Goal: Communication & Community: Answer question/provide support

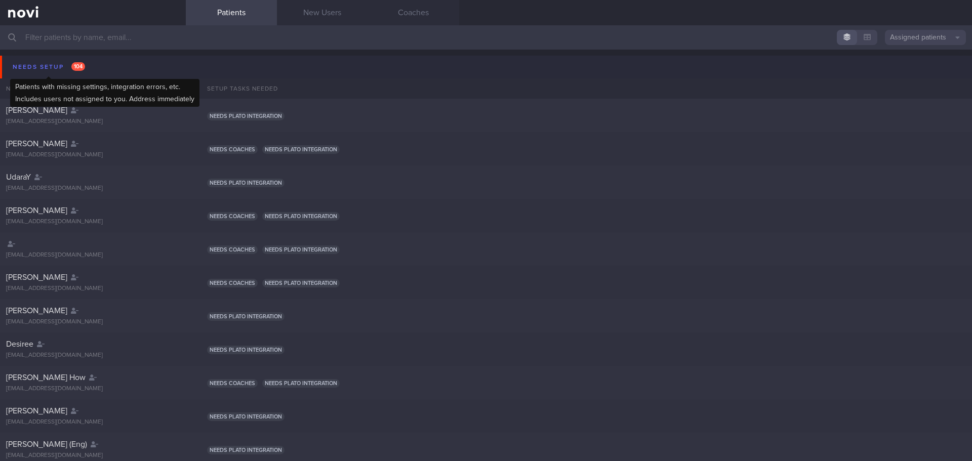
click at [46, 65] on div "Needs setup 104" at bounding box center [48, 67] width 77 height 14
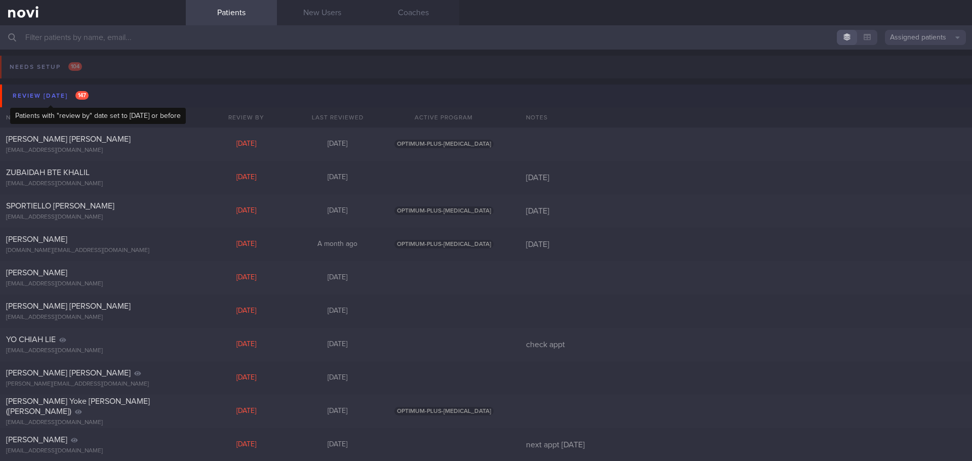
click at [54, 94] on div "Review [DATE] 147" at bounding box center [50, 96] width 81 height 14
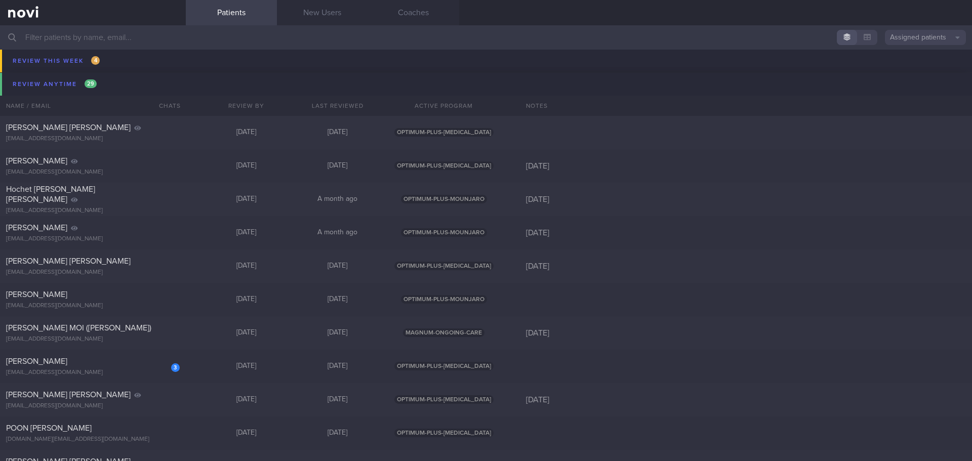
scroll to position [962, 0]
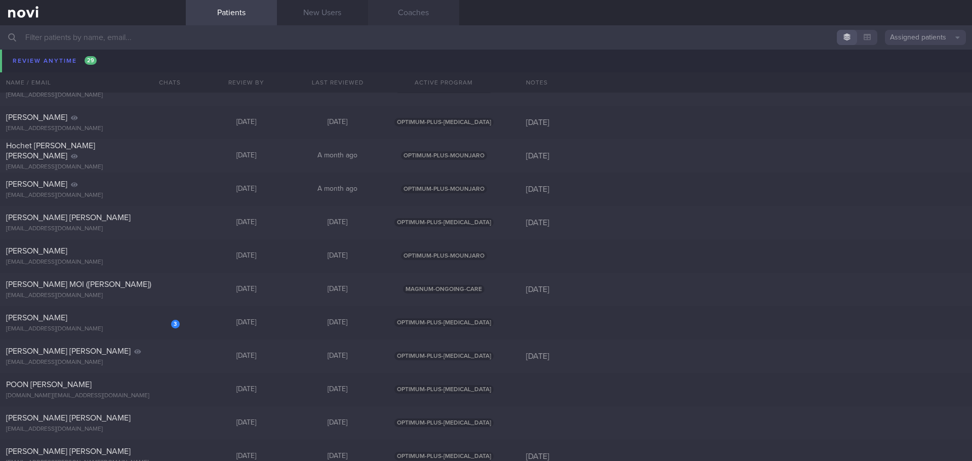
click at [409, 11] on link "Coaches" at bounding box center [413, 12] width 91 height 25
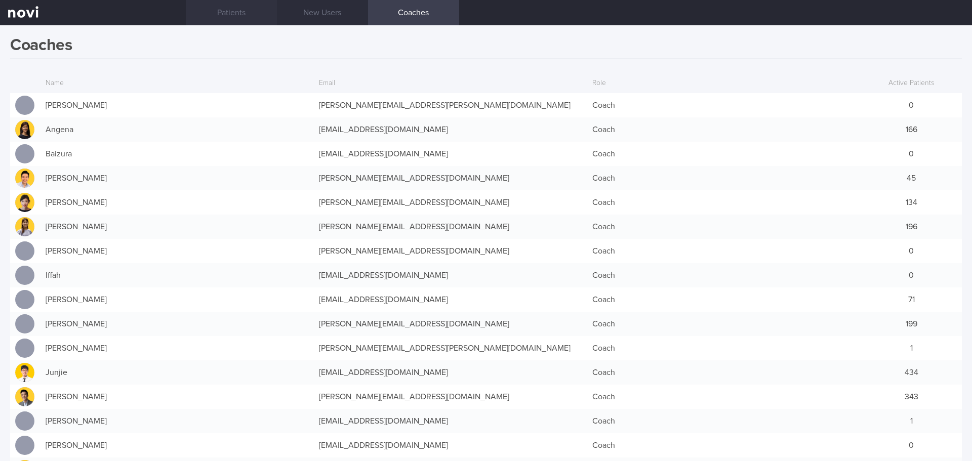
click at [233, 13] on link "Patients" at bounding box center [231, 12] width 91 height 25
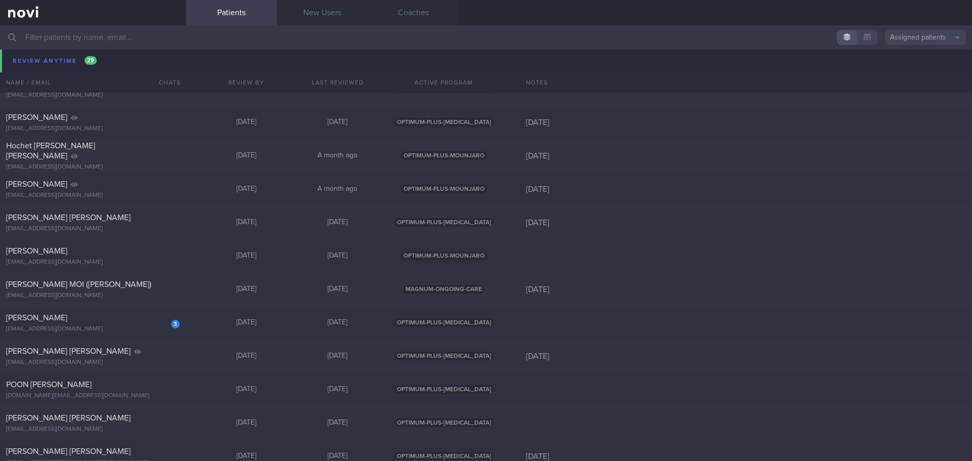
click at [163, 29] on input "text" at bounding box center [486, 37] width 972 height 24
type input "c"
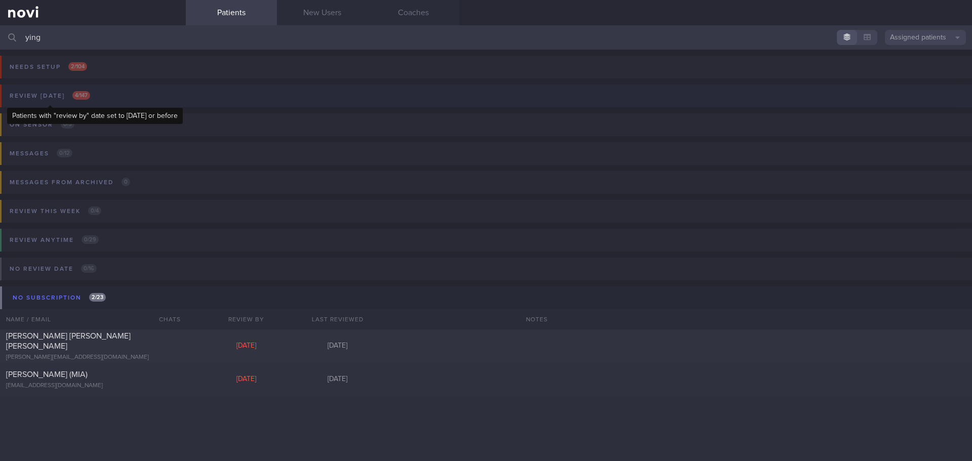
type input "ying"
click at [81, 97] on span "4 / 147" at bounding box center [81, 95] width 18 height 9
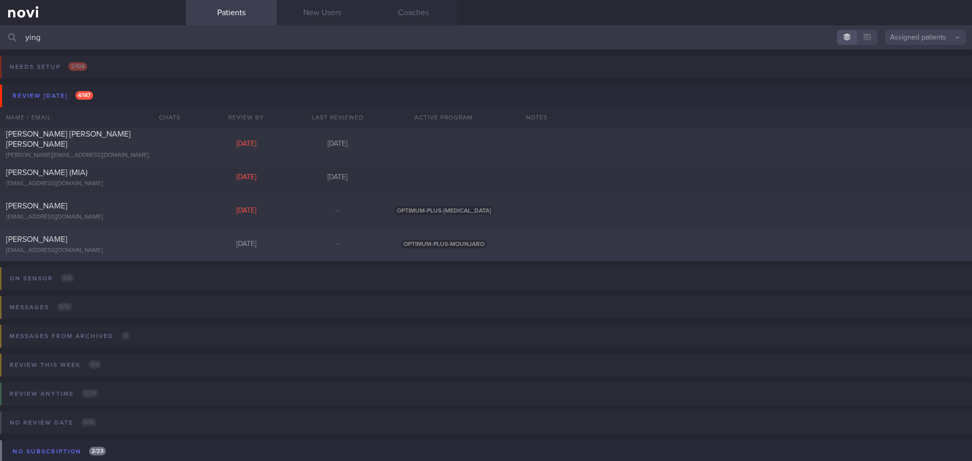
click at [94, 240] on div "[PERSON_NAME]" at bounding box center [91, 239] width 171 height 10
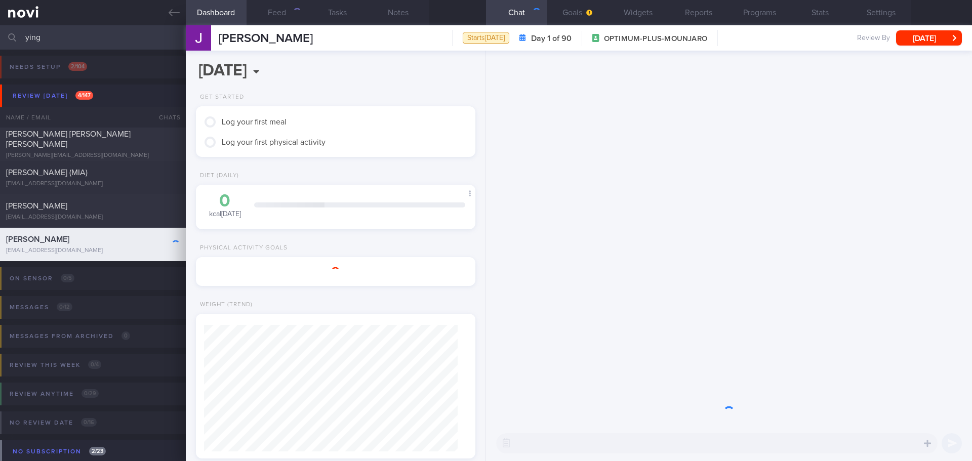
scroll to position [127, 254]
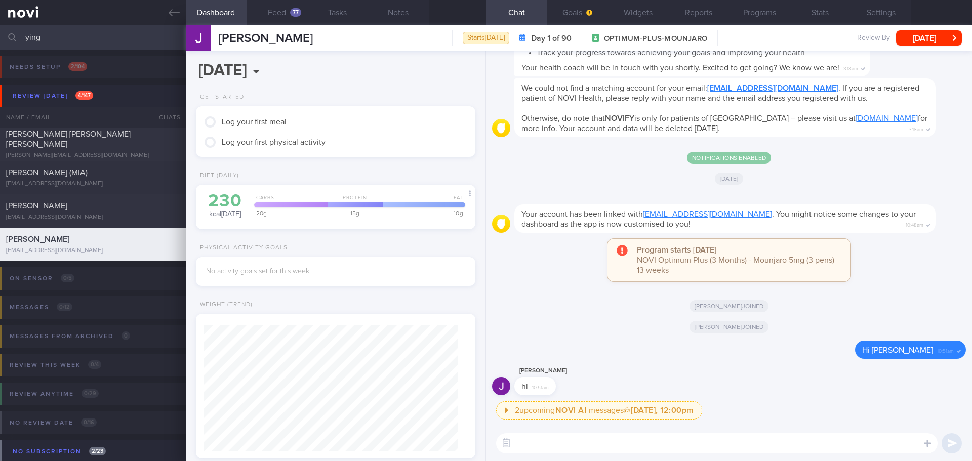
click at [661, 449] on textarea at bounding box center [717, 444] width 442 height 20
click at [598, 445] on textarea at bounding box center [717, 444] width 442 height 20
paste textarea "Hi XXX, [PERSON_NAME] here. It was nice speaking to you. I will be in touch wit…"
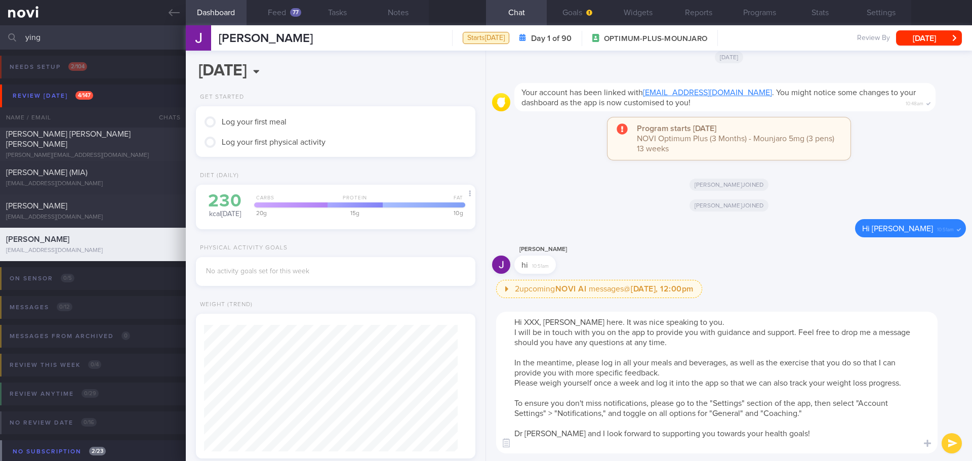
scroll to position [0, 0]
click at [538, 323] on textarea "Hi XXX, [PERSON_NAME] here. It was nice speaking to you. I will be in touch wit…" at bounding box center [717, 383] width 442 height 142
click at [758, 323] on textarea "Hi [PERSON_NAME], [PERSON_NAME] here. It was nice speaking to you. I will be in…" at bounding box center [717, 383] width 442 height 142
click at [742, 341] on textarea "Hi [PERSON_NAME], [PERSON_NAME] here. It was nice speaking to you. I will be in…" at bounding box center [717, 383] width 442 height 142
click at [740, 346] on textarea "Hi [PERSON_NAME], [PERSON_NAME] here. It was nice speaking to you. I will be in…" at bounding box center [717, 383] width 442 height 142
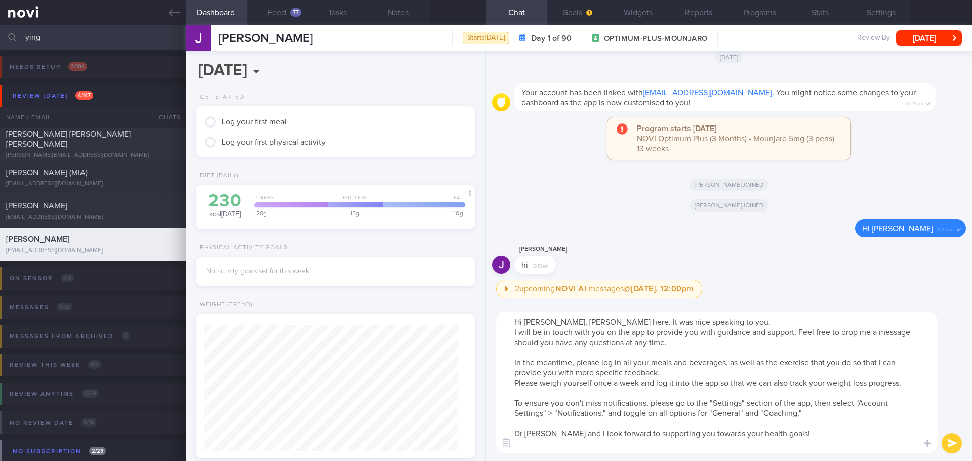
click at [740, 346] on textarea "Hi [PERSON_NAME], [PERSON_NAME] here. It was nice speaking to you. I will be in…" at bounding box center [717, 383] width 442 height 142
click at [739, 349] on textarea "Hi [PERSON_NAME], [PERSON_NAME] here. It was nice speaking to you. I will be in…" at bounding box center [717, 383] width 442 height 142
drag, startPoint x: 540, startPoint y: 434, endPoint x: 525, endPoint y: 434, distance: 15.7
click at [525, 434] on textarea "Hi [PERSON_NAME], [PERSON_NAME] here. It was nice speaking to you. I will be in…" at bounding box center [717, 383] width 442 height 142
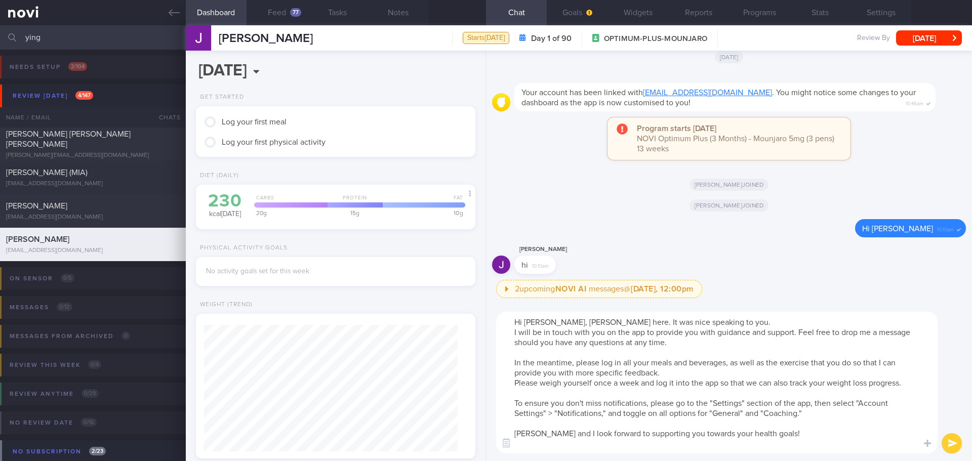
click at [674, 372] on textarea "Hi [PERSON_NAME], [PERSON_NAME] here. It was nice speaking to you. I will be in…" at bounding box center [717, 383] width 442 height 142
type textarea "Hi [PERSON_NAME], [PERSON_NAME] here. It was nice speaking to you. I will be in…"
click at [286, 18] on button "Feed 77" at bounding box center [277, 12] width 61 height 25
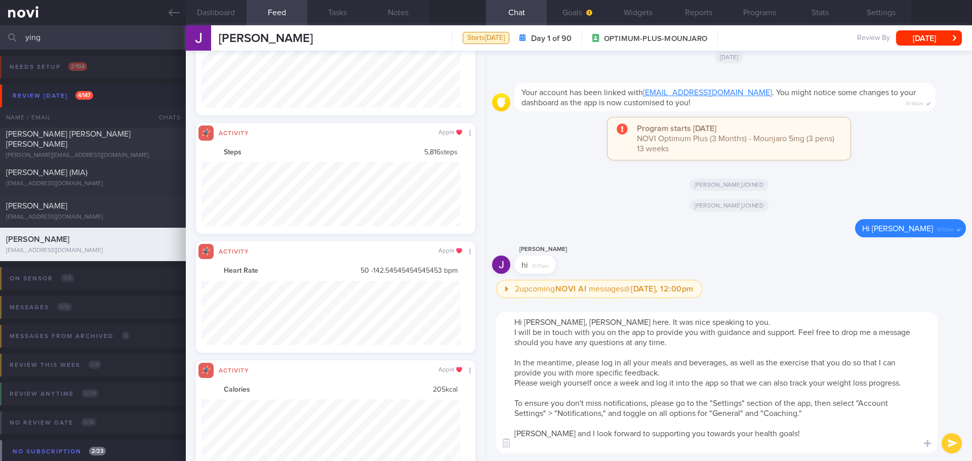
scroll to position [64, 259]
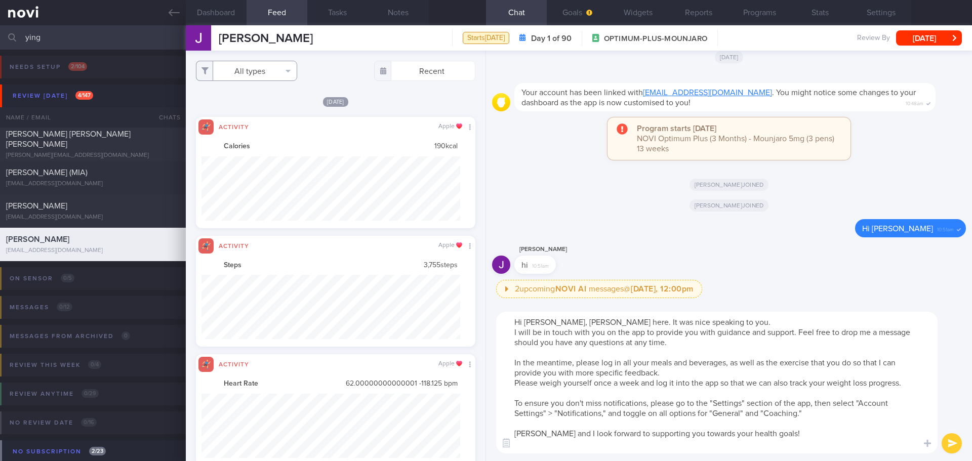
click at [280, 75] on button "All types" at bounding box center [246, 71] width 101 height 20
click at [267, 106] on button "Activity" at bounding box center [246, 105] width 100 height 15
checkbox input "false"
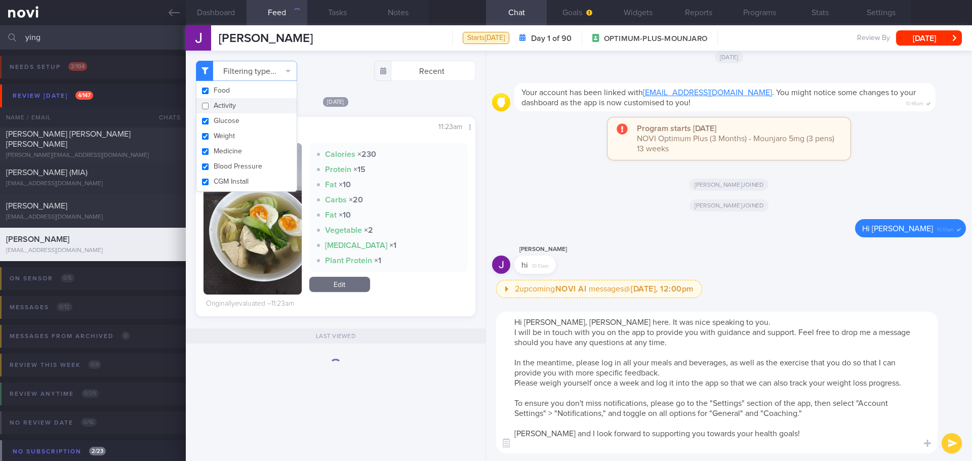
click at [388, 99] on div "[DATE]" at bounding box center [336, 101] width 280 height 11
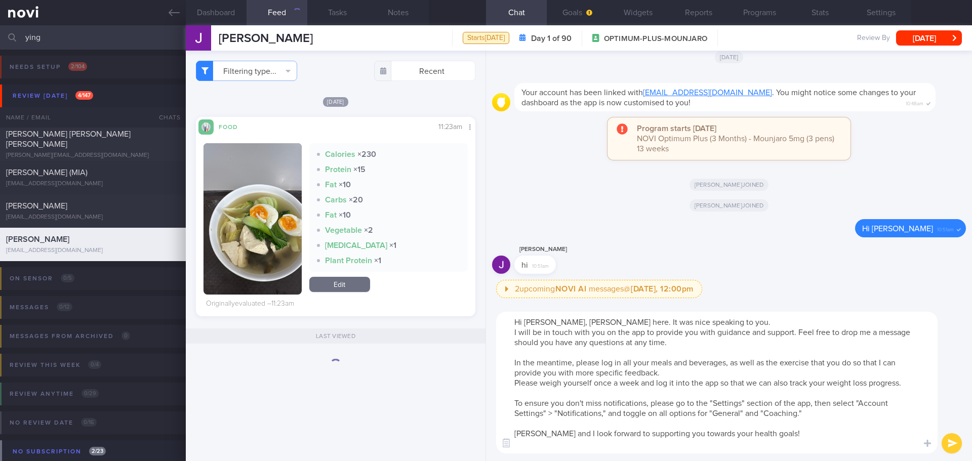
click at [388, 99] on div "[DATE]" at bounding box center [336, 101] width 280 height 11
click at [666, 372] on textarea "Hi [PERSON_NAME], [PERSON_NAME] here. It was nice speaking to you. I will be in…" at bounding box center [717, 383] width 442 height 142
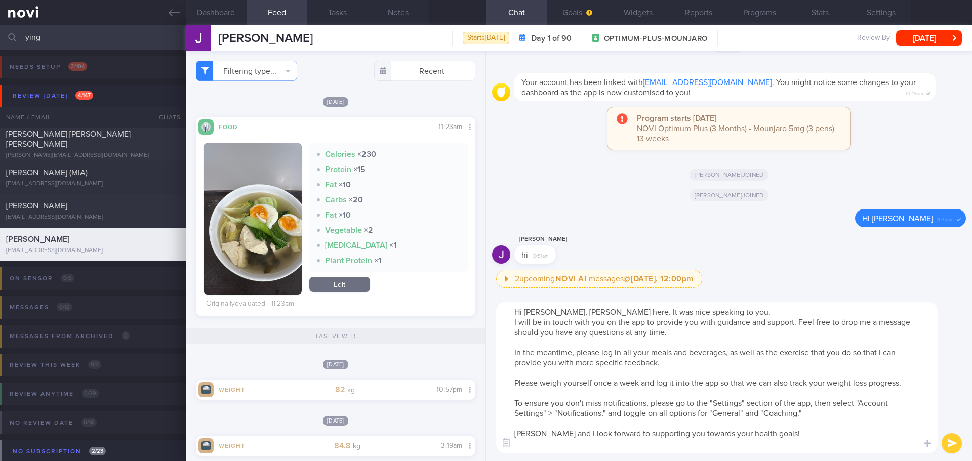
click at [543, 372] on textarea "Hi [PERSON_NAME], [PERSON_NAME] here. It was nice speaking to you. I will be in…" at bounding box center [717, 378] width 442 height 152
paste textarea "[URL][DOMAIN_NAME]"
type textarea "Hi [PERSON_NAME], [PERSON_NAME] here. It was nice speaking to you. I will be in…"
click at [958, 437] on button "submit" at bounding box center [952, 444] width 20 height 20
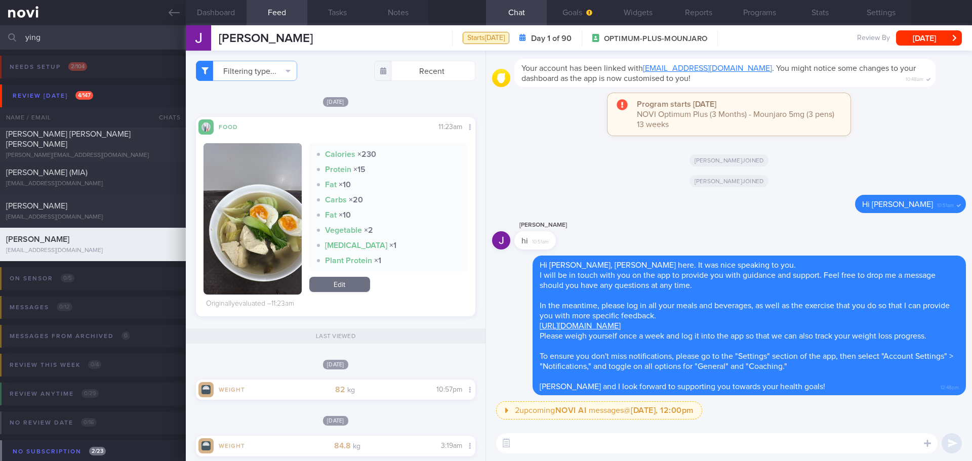
click at [203, 183] on div "Food Share 11:23am Calories × 230 Protein × 15 Fat × 10 Carbs × 20 Fat × 10 Veg…" at bounding box center [336, 217] width 280 height 200
click at [227, 188] on button "button" at bounding box center [253, 218] width 98 height 151
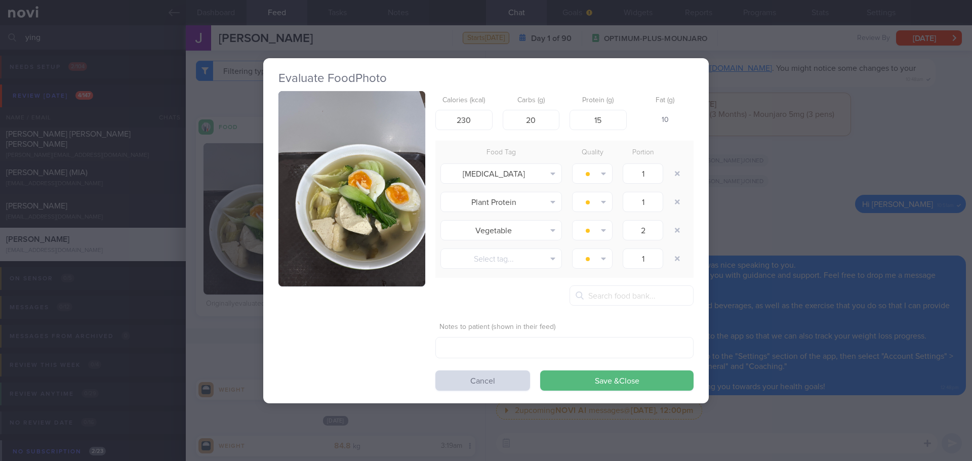
click at [323, 182] on button "button" at bounding box center [352, 189] width 147 height 196
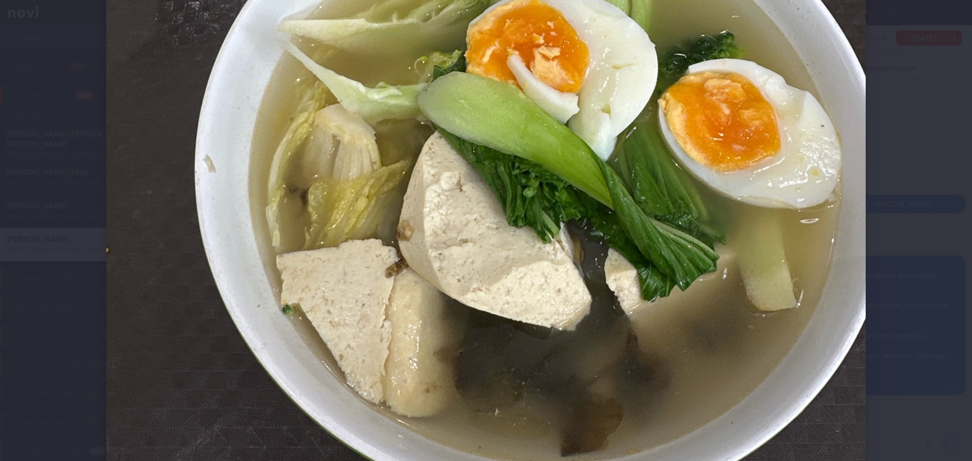
click at [908, 179] on div at bounding box center [486, 230] width 972 height 461
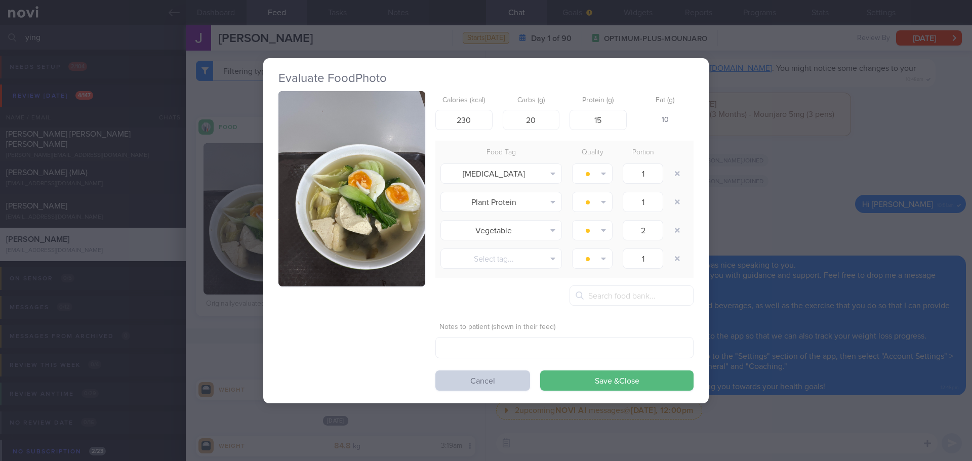
click at [480, 377] on button "Cancel" at bounding box center [483, 381] width 95 height 20
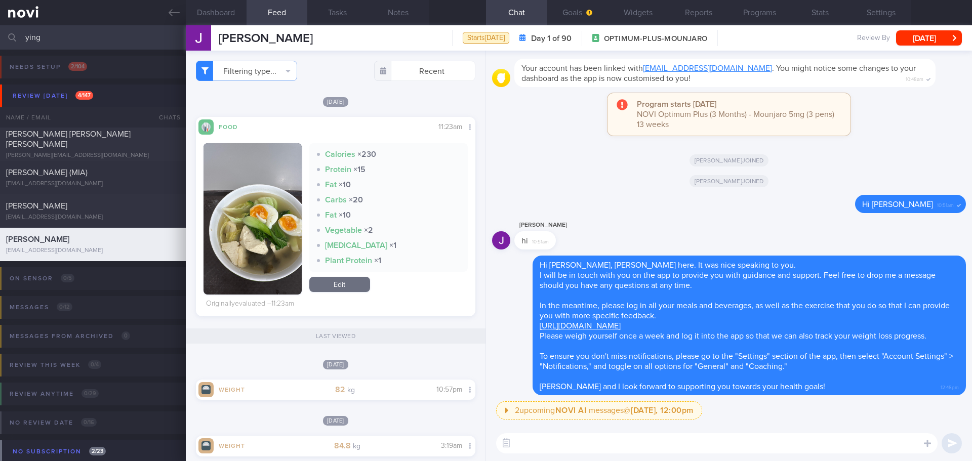
click at [549, 443] on textarea at bounding box center [717, 444] width 442 height 20
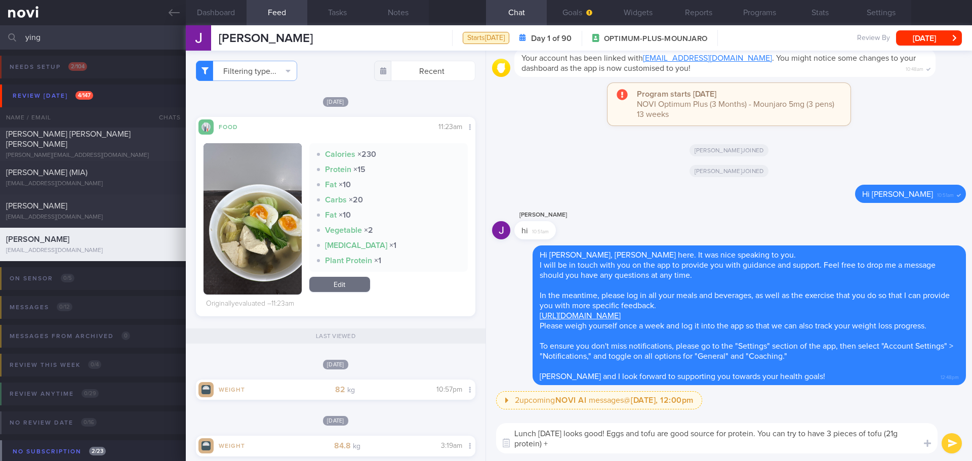
click at [865, 433] on textarea "Lunch [DATE] looks good! Eggs and tofu are good source for protein. You can try…" at bounding box center [717, 438] width 442 height 30
click at [687, 448] on textarea "Lunch [DATE] looks good! Eggs and tofu are good source for protein. You can try…" at bounding box center [717, 438] width 442 height 30
drag, startPoint x: 806, startPoint y: 432, endPoint x: 786, endPoint y: 428, distance: 20.1
click at [786, 428] on textarea "Lunch [DATE] looks good! Eggs and tofu are good source for protein. You can try…" at bounding box center [717, 438] width 442 height 30
click at [852, 433] on textarea "Lunch [DATE] looks good! Eggs and tofu are good source for protein. You can aim…" at bounding box center [717, 438] width 442 height 30
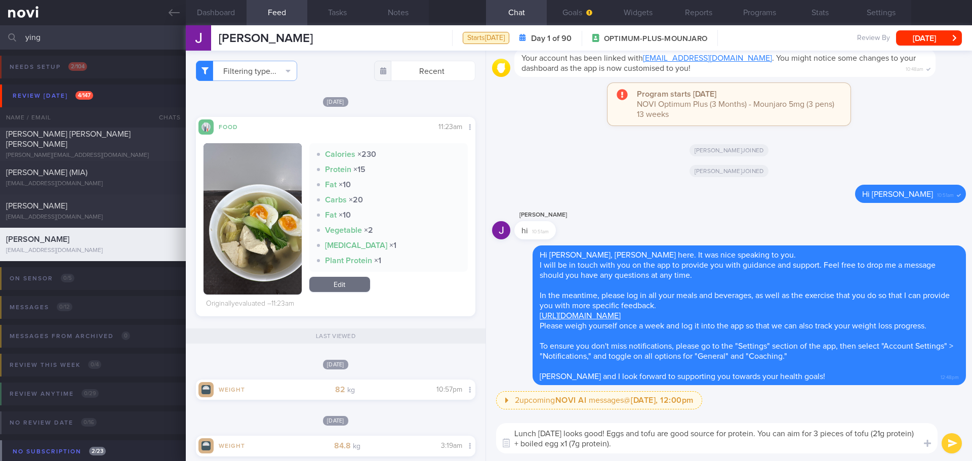
click at [860, 442] on textarea "Lunch [DATE] looks good! Eggs and tofu are good source for protein. You can aim…" at bounding box center [717, 438] width 442 height 30
click at [874, 433] on textarea "Lunch [DATE] looks good! Eggs and tofu are good source for protein. You can aim…" at bounding box center [717, 438] width 442 height 30
click at [855, 433] on textarea "Lunch [DATE] looks good! Eggs and tofu are good source for protein. You can aim…" at bounding box center [717, 438] width 442 height 30
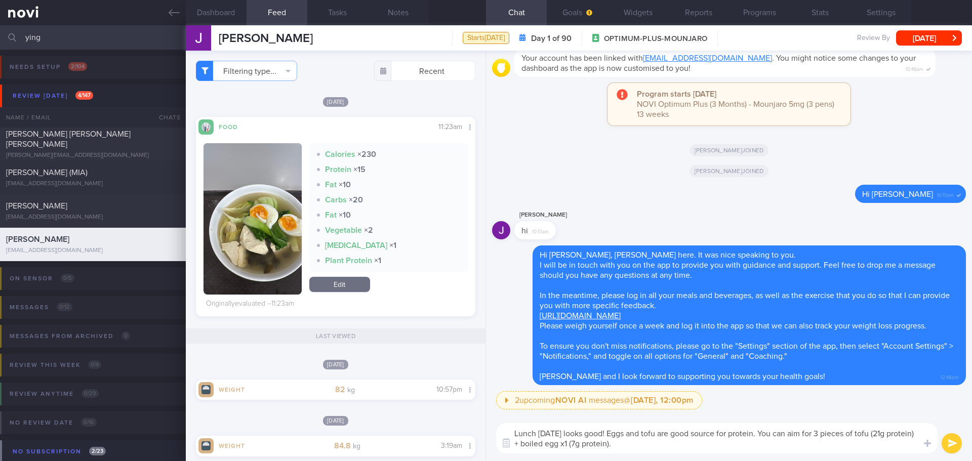
click at [621, 446] on textarea "Lunch [DATE] looks good! Eggs and tofu are good source for protein. You can aim…" at bounding box center [717, 438] width 442 height 30
click at [759, 448] on textarea "Lunch [DATE] looks good! Eggs and tofu are good source for protein. You can aim…" at bounding box center [717, 438] width 442 height 30
click at [772, 444] on textarea "Lunch [DATE] looks good! Eggs and tofu are good source for protein. You can aim…" at bounding box center [717, 438] width 442 height 30
click at [792, 448] on textarea "Lunch [DATE] looks good! Eggs and tofu are good source for protein. You can aim…" at bounding box center [717, 438] width 442 height 30
type textarea "Lunch [DATE] looks good! Eggs and tofu are good source for protein. You can aim…"
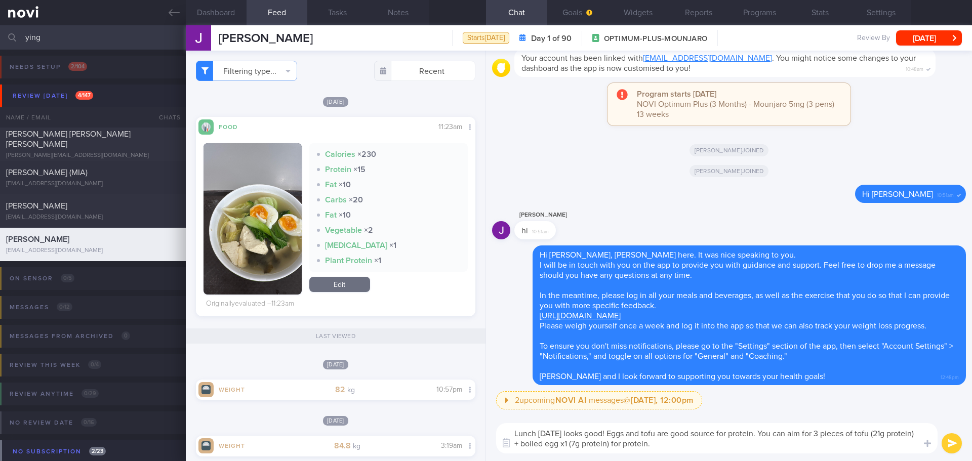
click at [947, 448] on button "submit" at bounding box center [952, 444] width 20 height 20
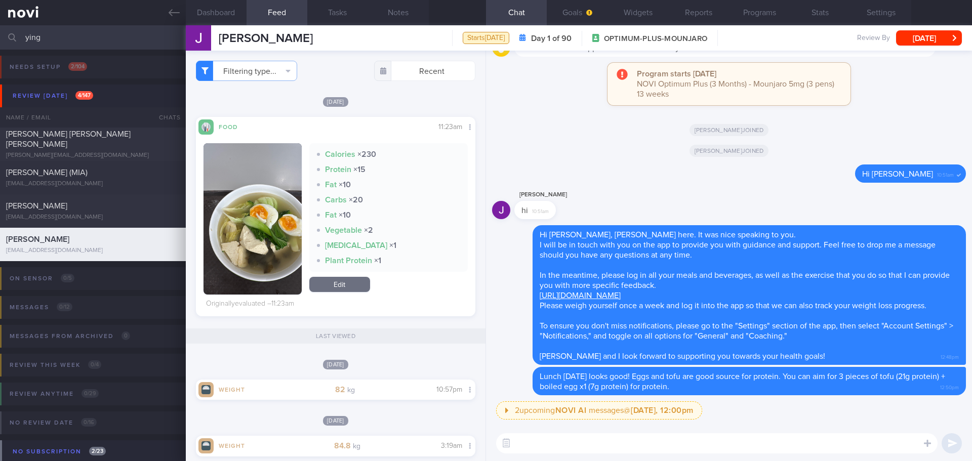
click at [837, 439] on textarea at bounding box center [717, 444] width 442 height 20
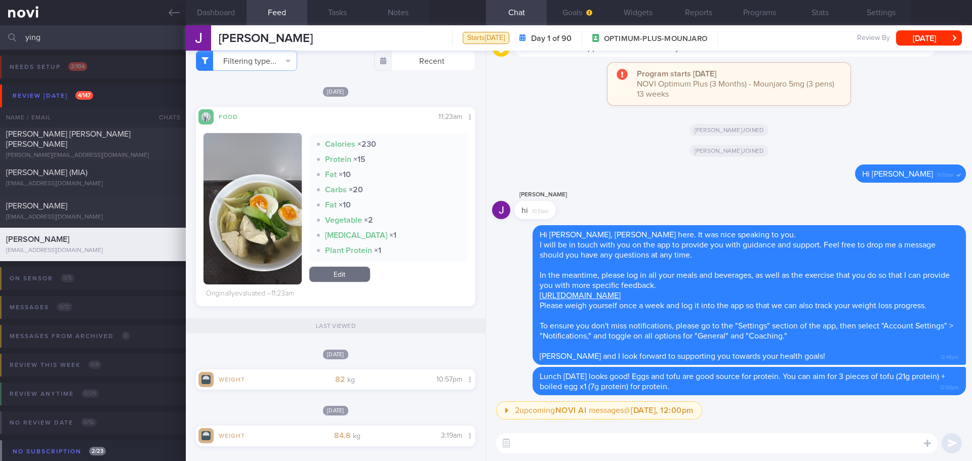
scroll to position [13, 0]
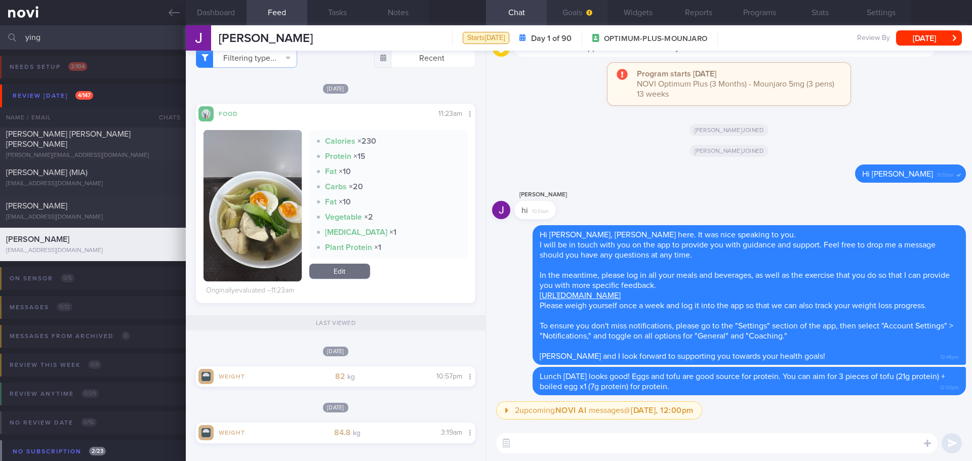
click at [575, 12] on button "Goals" at bounding box center [577, 12] width 61 height 25
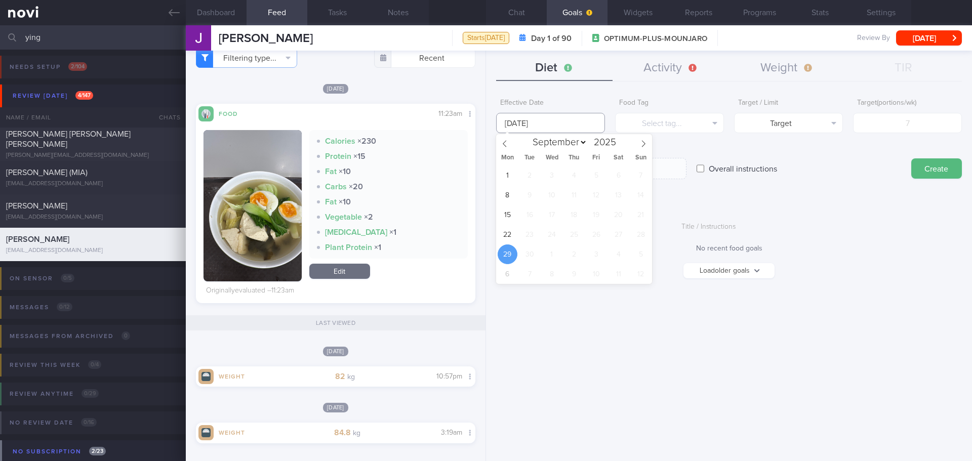
click at [565, 126] on input "[DATE]" at bounding box center [550, 123] width 109 height 20
click at [506, 232] on span "22" at bounding box center [508, 235] width 20 height 20
type input "[DATE]"
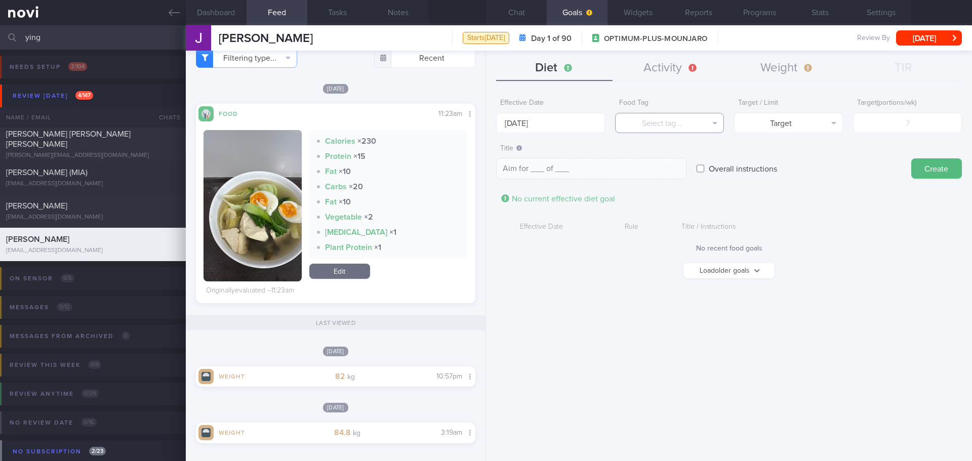
click at [681, 122] on button "Select tag..." at bounding box center [669, 123] width 109 height 20
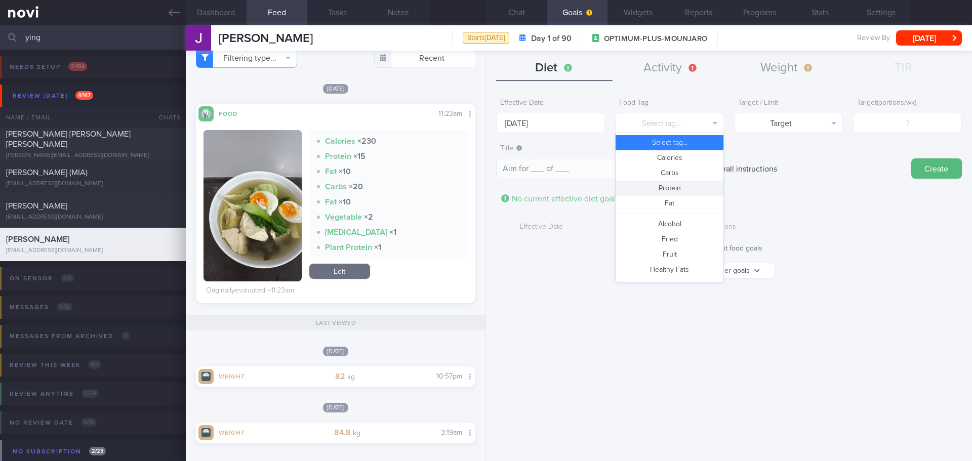
click at [679, 190] on button "Protein" at bounding box center [670, 188] width 108 height 15
type textarea "Aim for __g of protein per day"
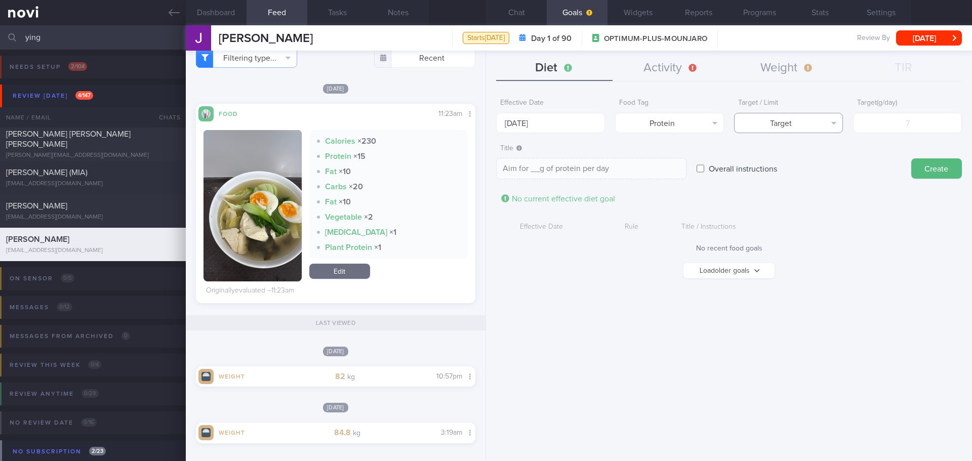
click at [802, 116] on button "Target" at bounding box center [788, 123] width 109 height 20
click at [809, 141] on button "Target" at bounding box center [789, 142] width 108 height 15
click at [893, 126] on input "number" at bounding box center [907, 123] width 109 height 20
click at [882, 123] on input "number" at bounding box center [907, 123] width 109 height 20
type input "8"
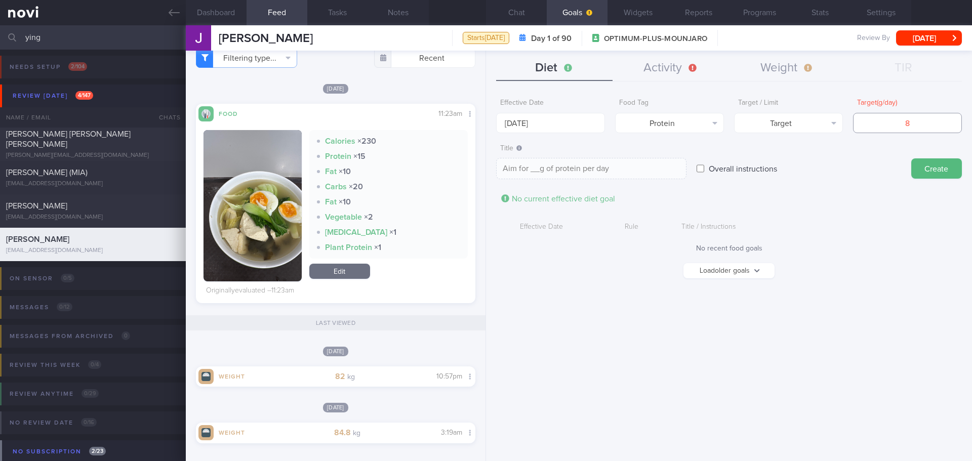
type textarea "Aim for 8g of protein per day"
type input "88"
type textarea "Aim for 88g of protein per day"
type input "8"
type textarea "Aim for 8g of protein per day"
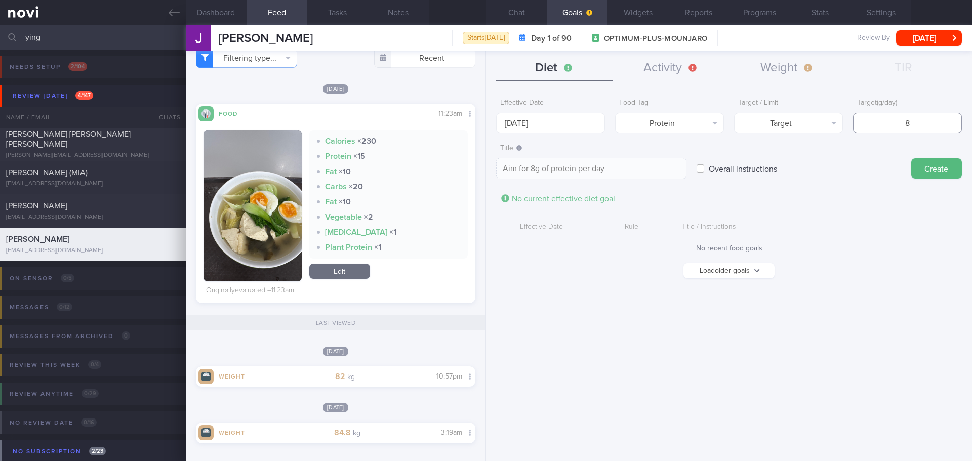
type textarea "Aim for __g of protein per day"
type input "8"
type textarea "Aim for 8g of protein per day"
type input "88"
type textarea "Aim for 88g of protein per day"
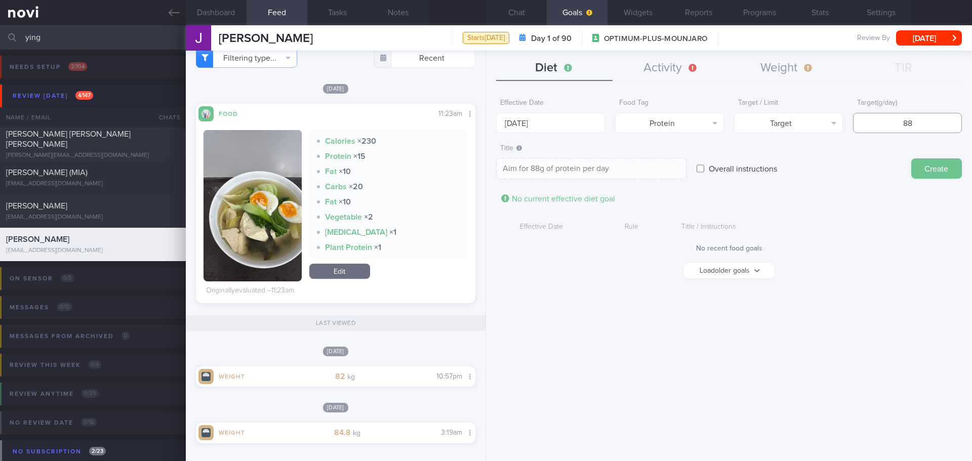
type input "88"
click at [952, 166] on button "Create" at bounding box center [937, 169] width 51 height 20
type input "[DATE]"
type textarea "Aim for ___ of ___"
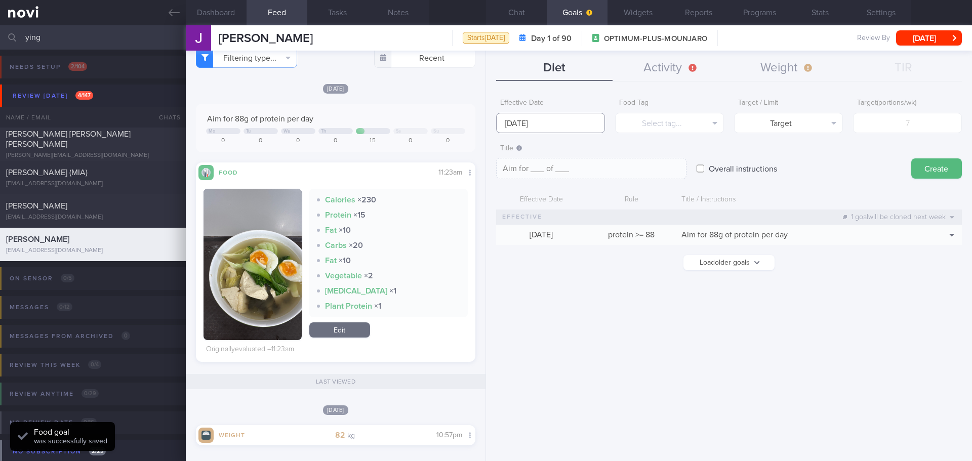
click at [558, 124] on input "[DATE]" at bounding box center [550, 123] width 109 height 20
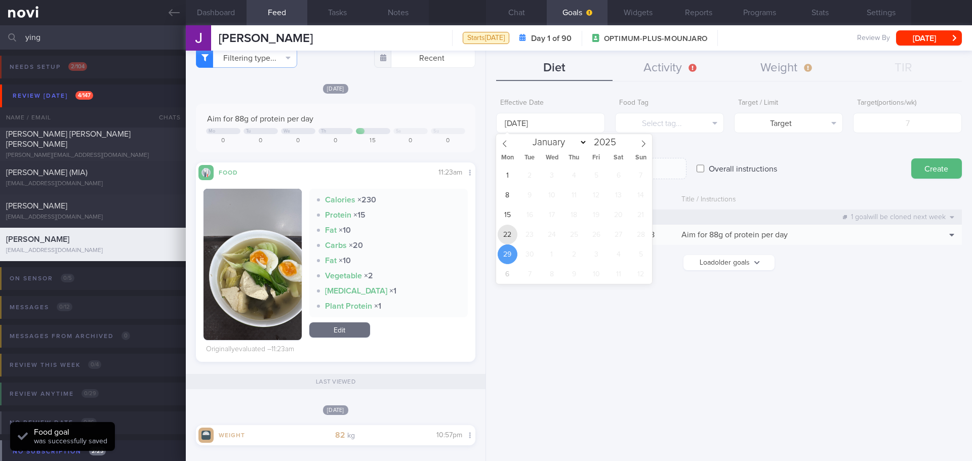
click at [505, 233] on span "22" at bounding box center [508, 235] width 20 height 20
type input "[DATE]"
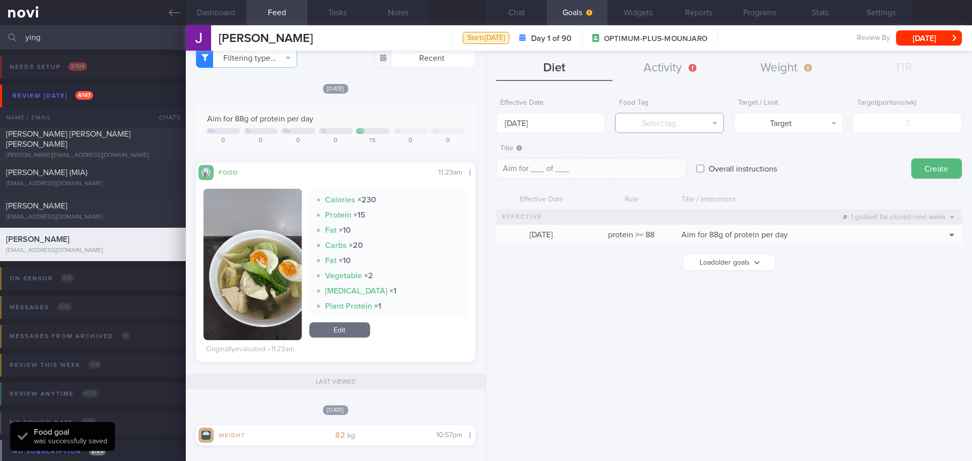
click at [636, 117] on button "Select tag..." at bounding box center [669, 123] width 109 height 20
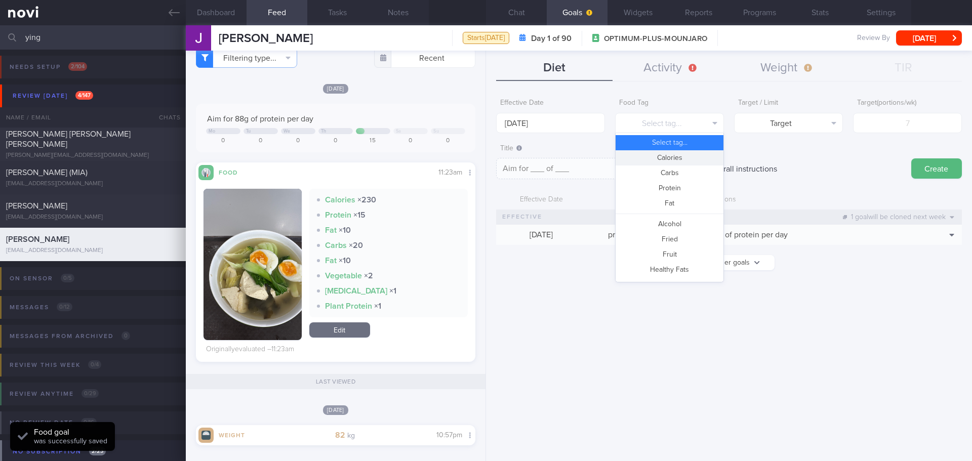
click at [663, 157] on button "Calories" at bounding box center [670, 157] width 108 height 15
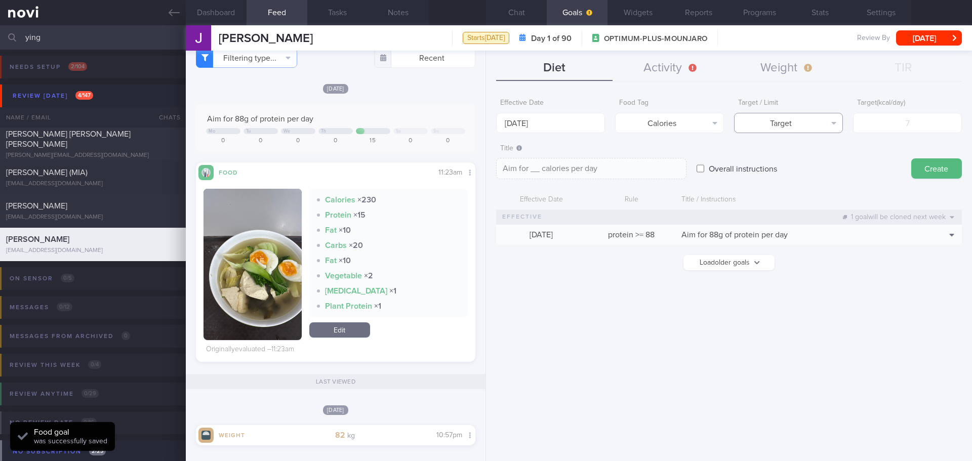
click at [800, 125] on button "Target" at bounding box center [788, 123] width 109 height 20
click at [810, 141] on button "Target" at bounding box center [789, 142] width 108 height 15
click at [816, 122] on button "Target" at bounding box center [788, 123] width 109 height 20
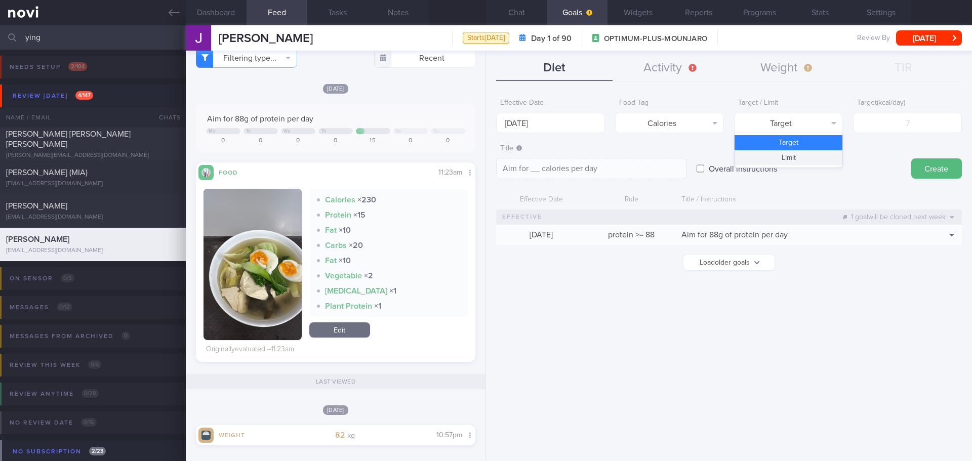
click at [815, 160] on button "Limit" at bounding box center [789, 157] width 108 height 15
type textarea "Keep to __ calories per day"
drag, startPoint x: 908, startPoint y: 127, endPoint x: 898, endPoint y: 120, distance: 11.5
click at [905, 125] on input "number" at bounding box center [907, 123] width 109 height 20
type input "13"
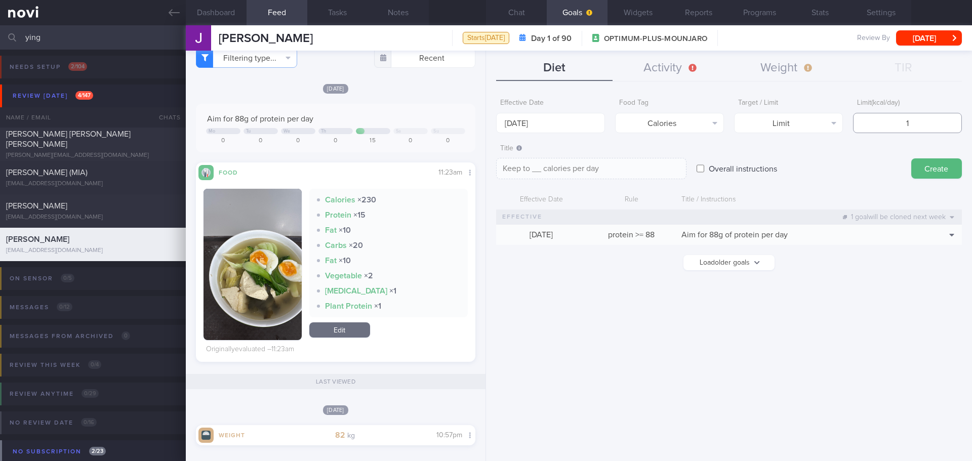
type textarea "Keep to 13 calories per day"
type input "130"
type textarea "Keep to 130 calories per day"
type input "1300"
type textarea "Keep to 1300 calories per day"
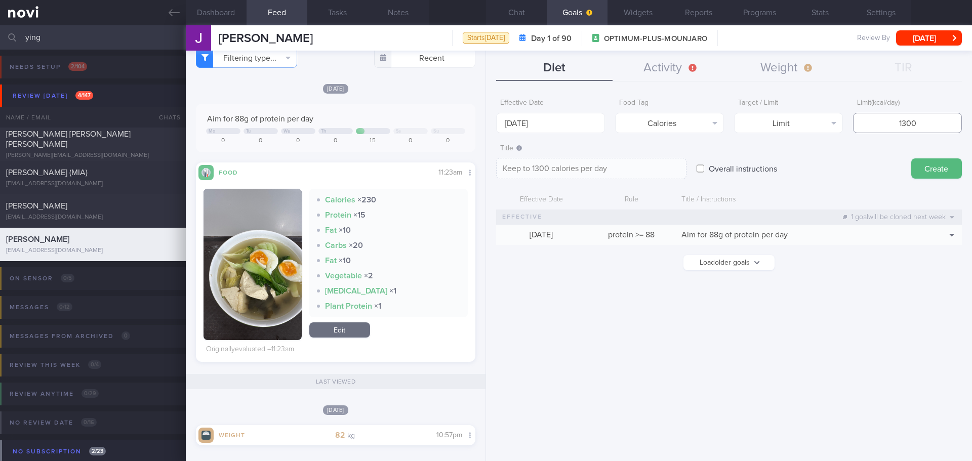
type input "1300"
click at [926, 166] on button "Create" at bounding box center [937, 169] width 51 height 20
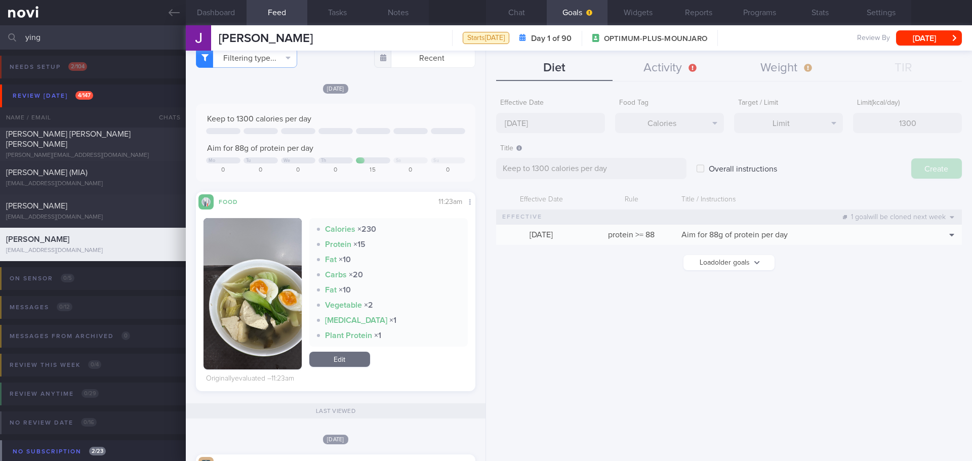
type input "[DATE]"
type textarea "Aim for ___ of ___"
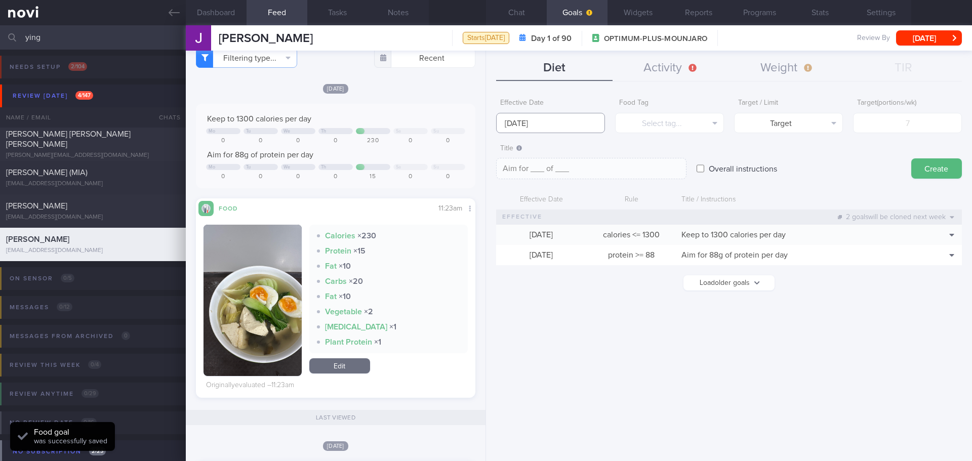
click at [546, 125] on input "[DATE]" at bounding box center [550, 123] width 109 height 20
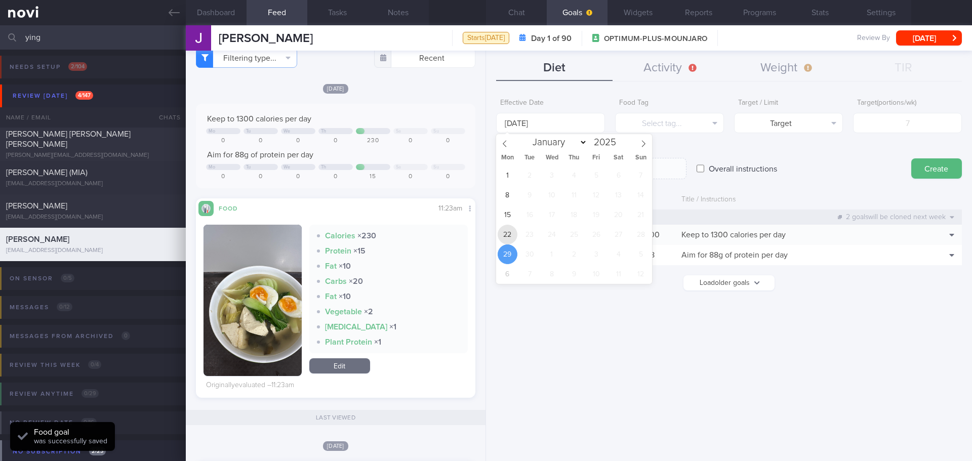
click at [508, 236] on span "22" at bounding box center [508, 235] width 20 height 20
type input "[DATE]"
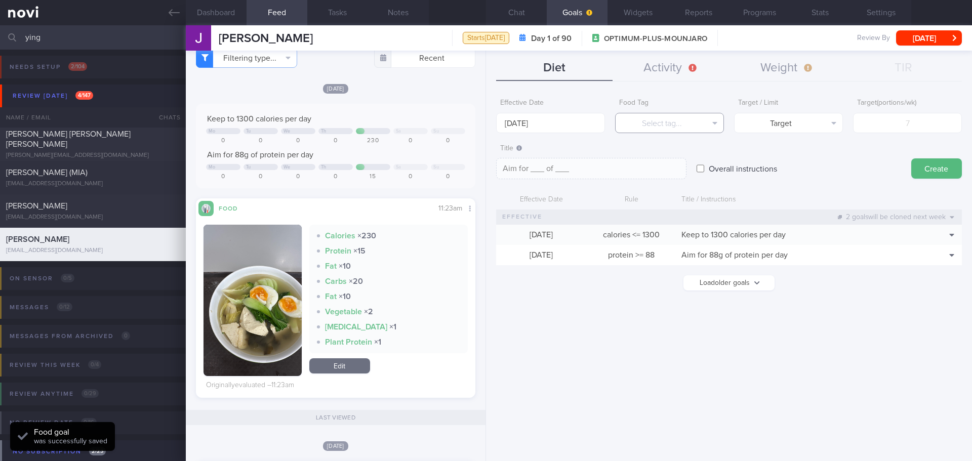
click at [667, 124] on button "Select tag..." at bounding box center [669, 123] width 109 height 20
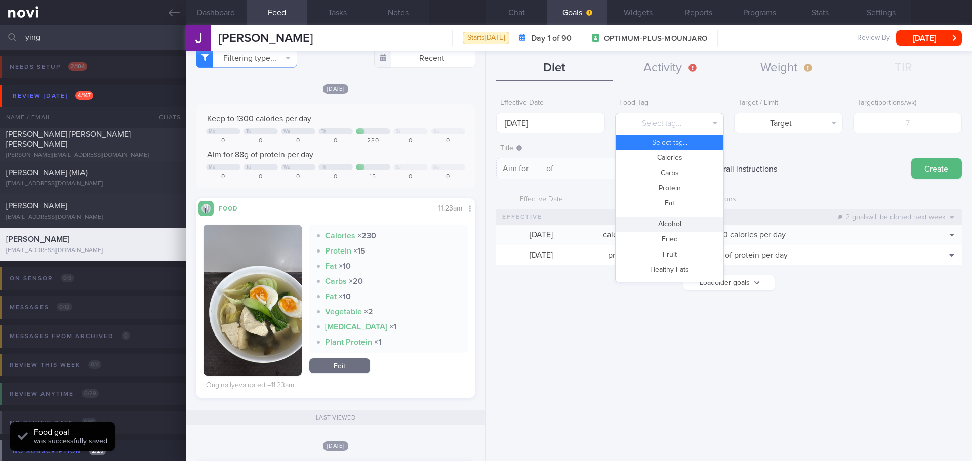
scroll to position [51, 0]
click at [668, 203] on button "Fruit" at bounding box center [670, 203] width 108 height 15
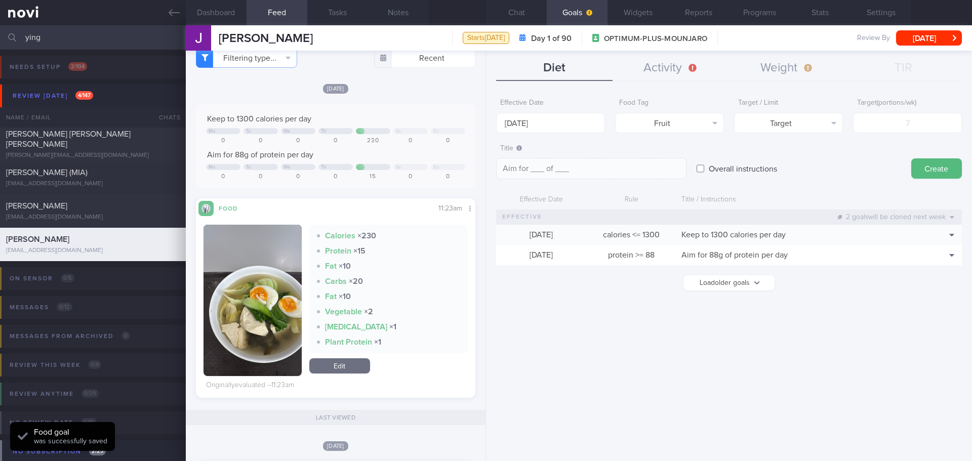
type textarea "Aim for __ portions of fruits per week"
click at [900, 129] on input "number" at bounding box center [907, 123] width 109 height 20
type input "1"
type textarea "Aim for 1 portions of fruits per week"
type input "14"
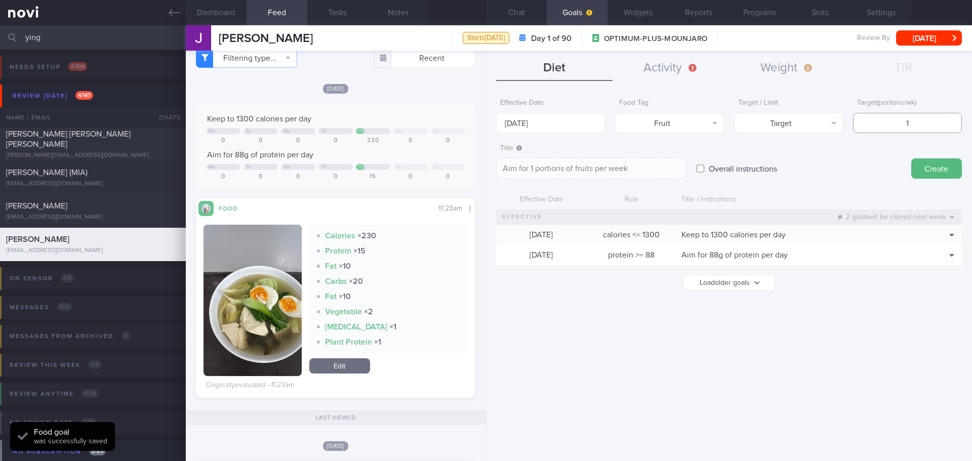
type textarea "Aim for 14 portions of fruits per week"
type input "14"
click at [939, 163] on button "Create" at bounding box center [937, 169] width 51 height 20
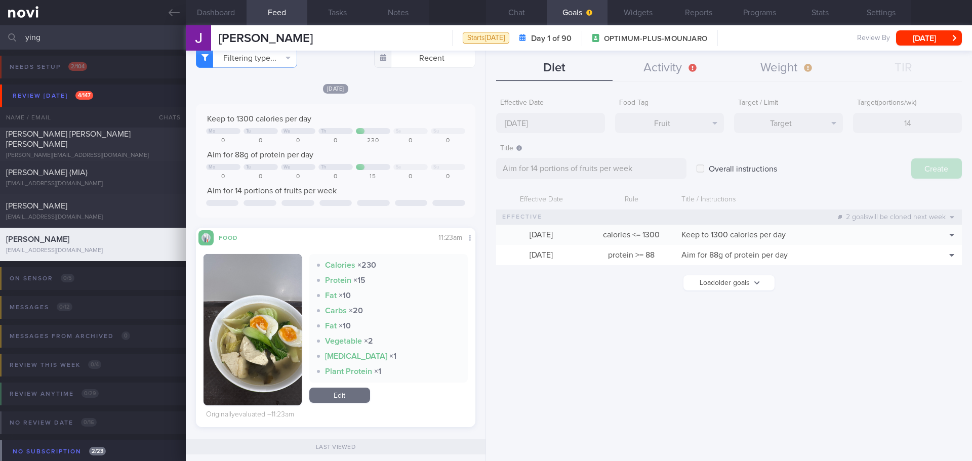
type input "[DATE]"
type textarea "Aim for ___ of ___"
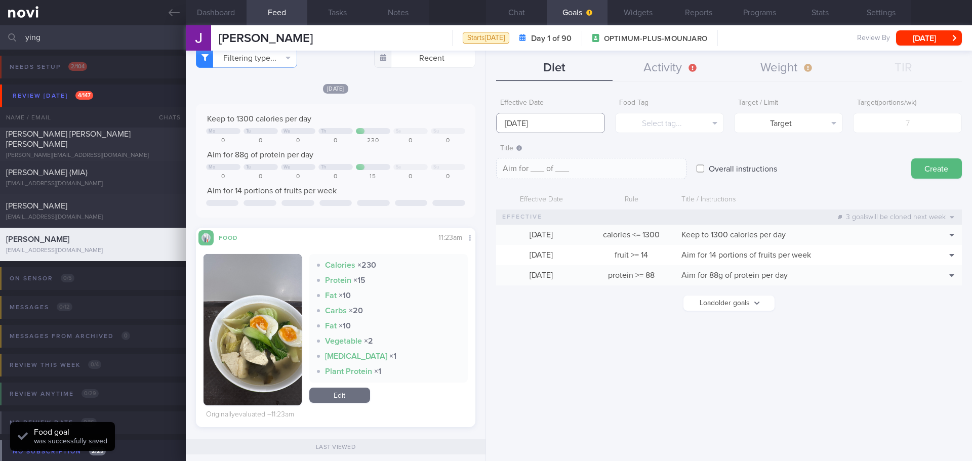
click at [543, 125] on input "[DATE]" at bounding box center [550, 123] width 109 height 20
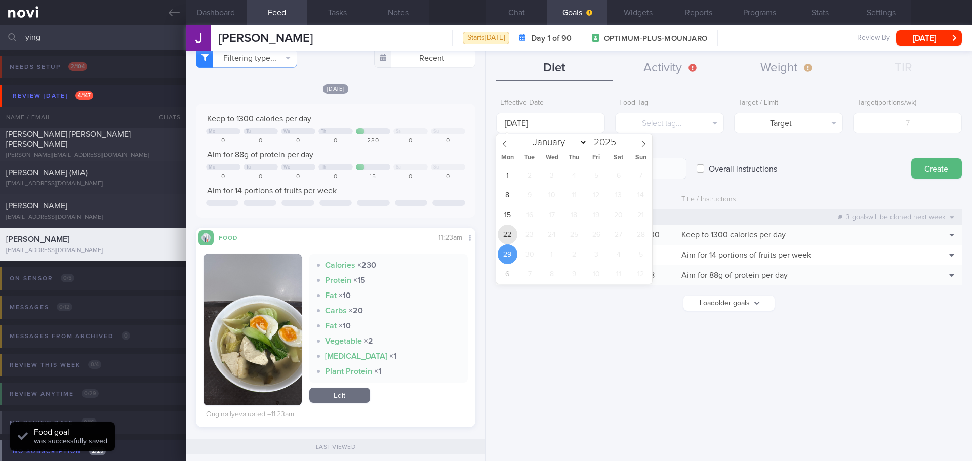
click at [515, 232] on span "22" at bounding box center [508, 235] width 20 height 20
type input "[DATE]"
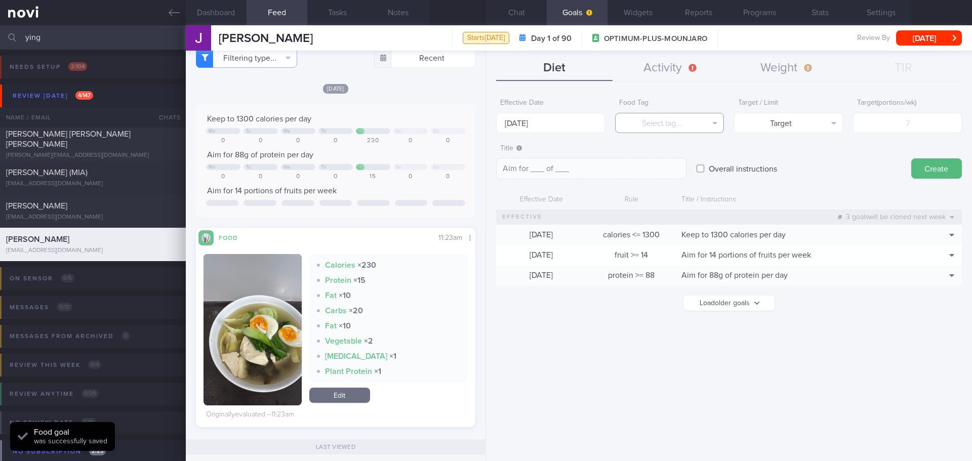
click at [661, 124] on button "Select tag..." at bounding box center [669, 123] width 109 height 20
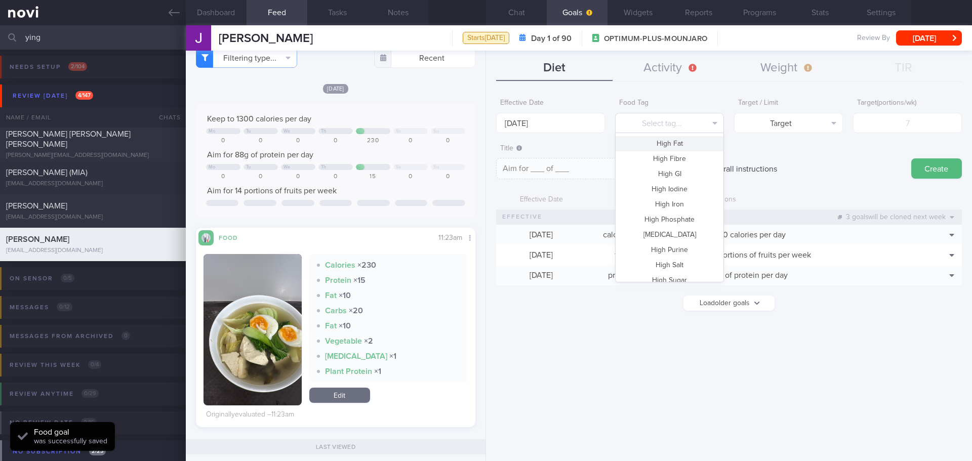
scroll to position [301, 0]
click at [682, 244] on button "Vegetable" at bounding box center [670, 241] width 108 height 15
type textarea "Aim for __ portions of vegetables per week"
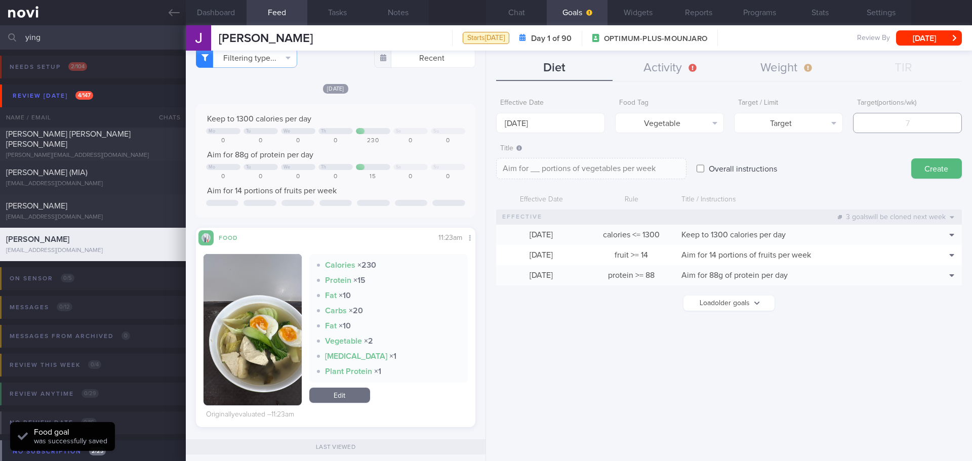
click at [934, 122] on input "number" at bounding box center [907, 123] width 109 height 20
type input "1"
type textarea "Aim for 1 portions of vegetables per week"
type input "14"
type textarea "Aim for 14 portions of vegetables per week"
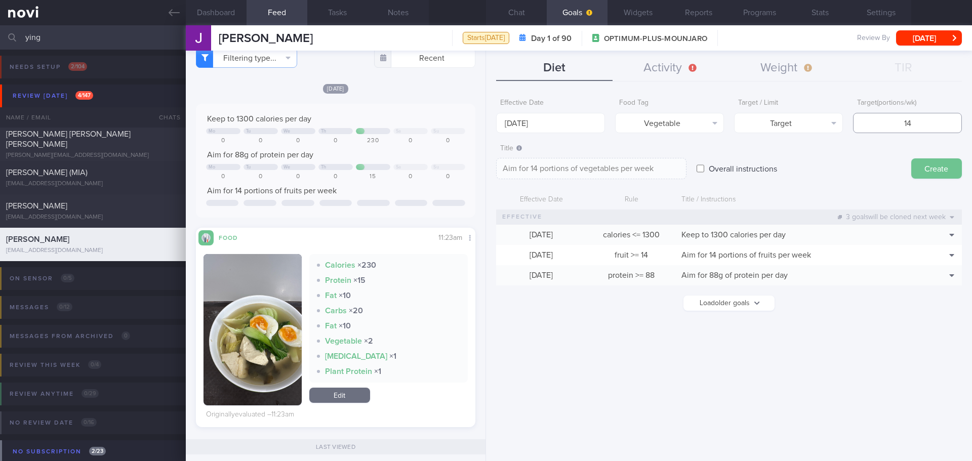
type input "14"
click at [934, 170] on button "Create" at bounding box center [937, 169] width 51 height 20
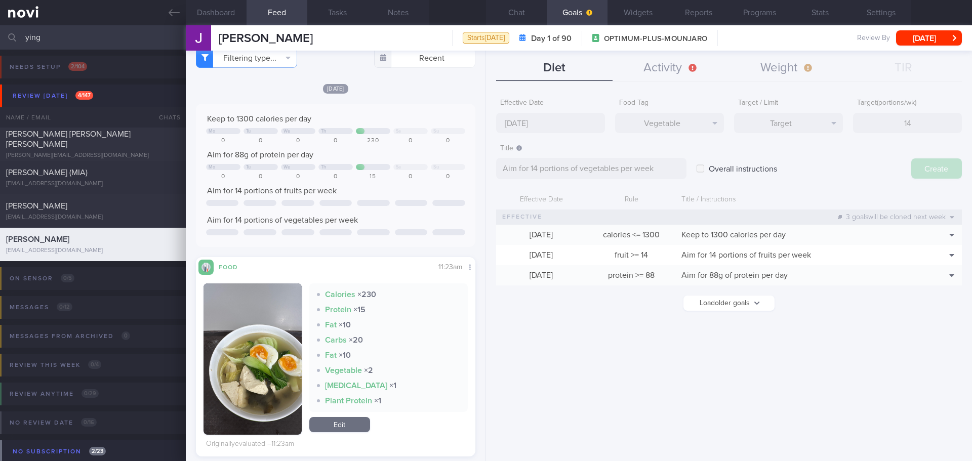
type input "[DATE]"
type textarea "Aim for ___ of ___"
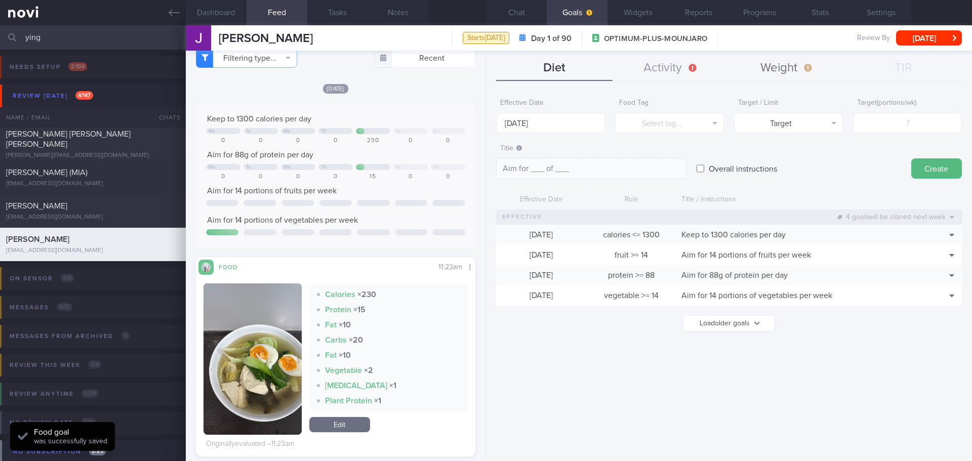
click at [801, 70] on button "Weight" at bounding box center [787, 68] width 116 height 25
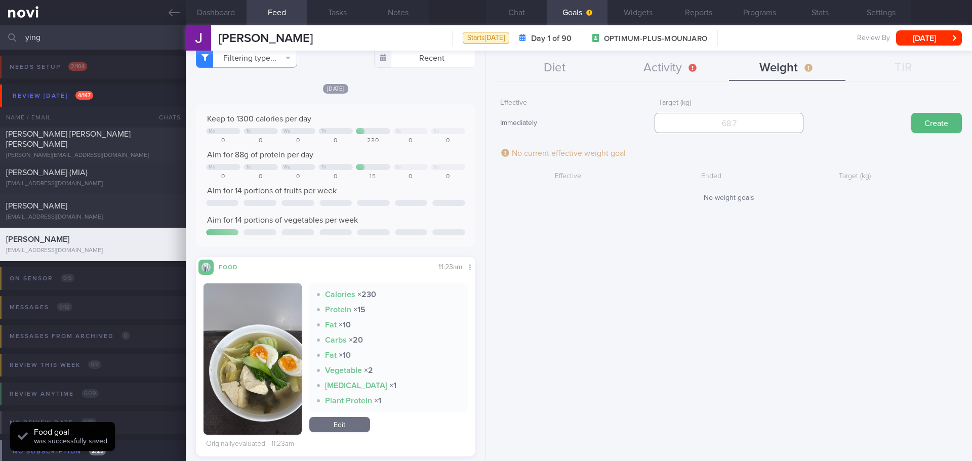
click at [761, 126] on input "number" at bounding box center [729, 123] width 148 height 20
type input "65"
click at [916, 120] on button "Create" at bounding box center [937, 123] width 51 height 20
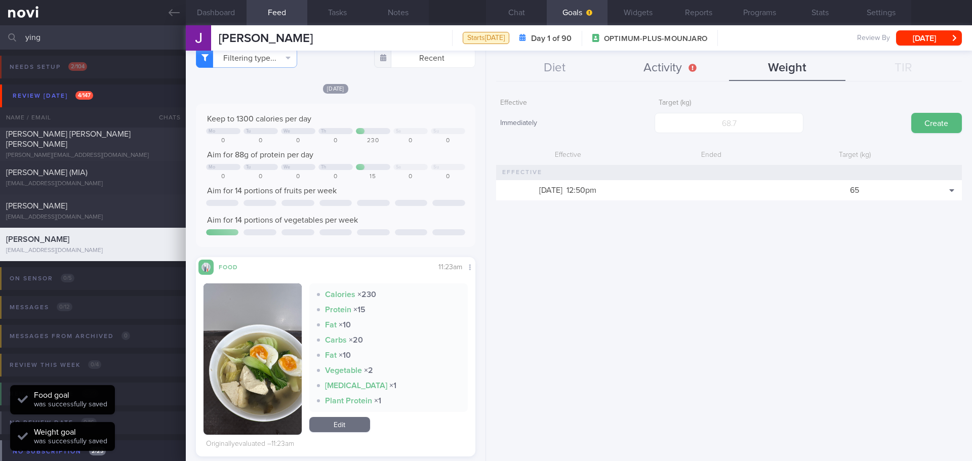
scroll to position [141, 254]
click at [682, 61] on button "Activity" at bounding box center [671, 68] width 116 height 25
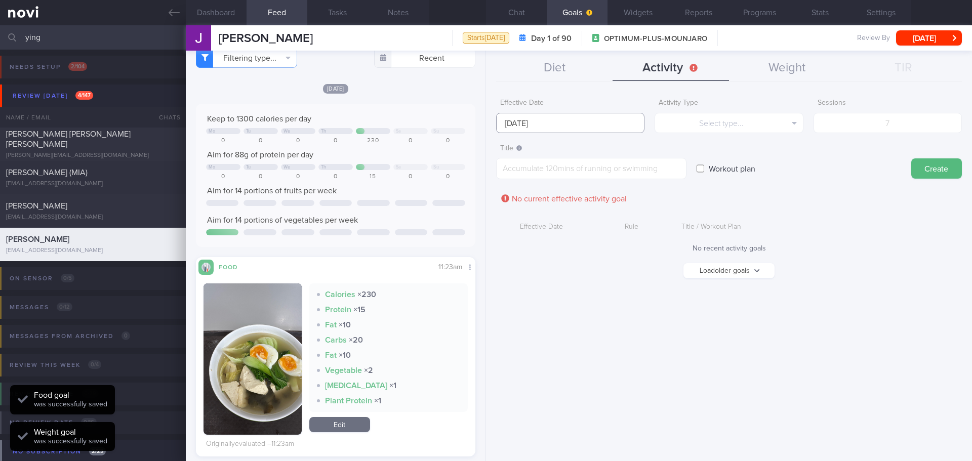
click at [525, 125] on input "[DATE]" at bounding box center [570, 123] width 148 height 20
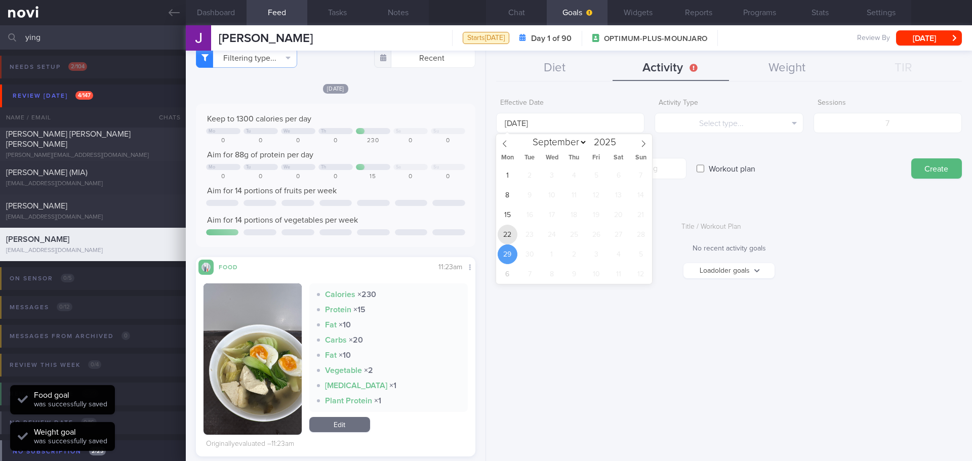
click at [504, 235] on span "22" at bounding box center [508, 235] width 20 height 20
type input "[DATE]"
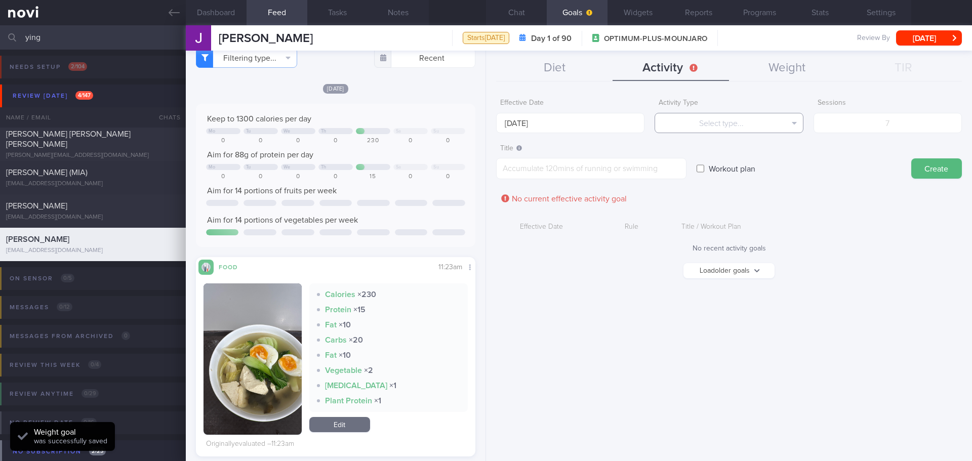
click at [700, 124] on button "Select type..." at bounding box center [729, 123] width 148 height 20
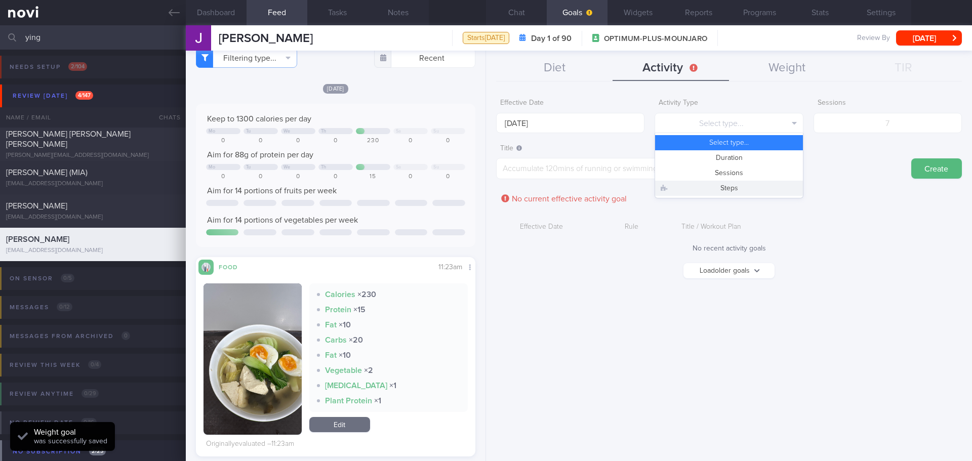
click at [735, 189] on button "Steps" at bounding box center [728, 188] width 147 height 15
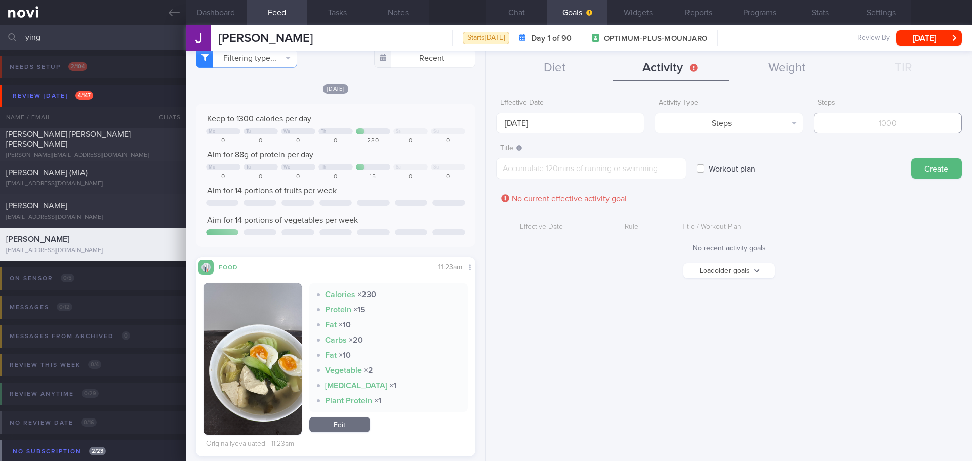
click at [870, 129] on input "number" at bounding box center [888, 123] width 148 height 20
type input "70000"
click at [611, 171] on textarea at bounding box center [591, 168] width 190 height 21
type textarea "10k steps daily"
click at [925, 174] on button "Create" at bounding box center [937, 169] width 51 height 20
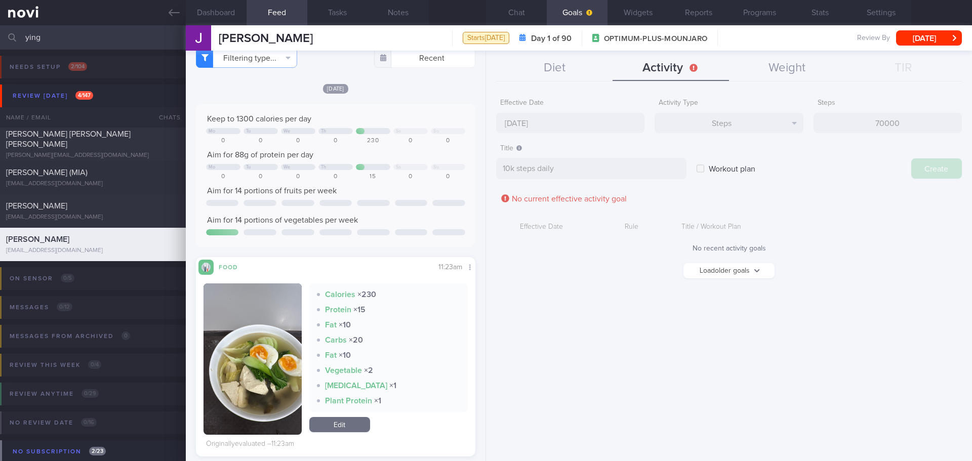
type input "[DATE]"
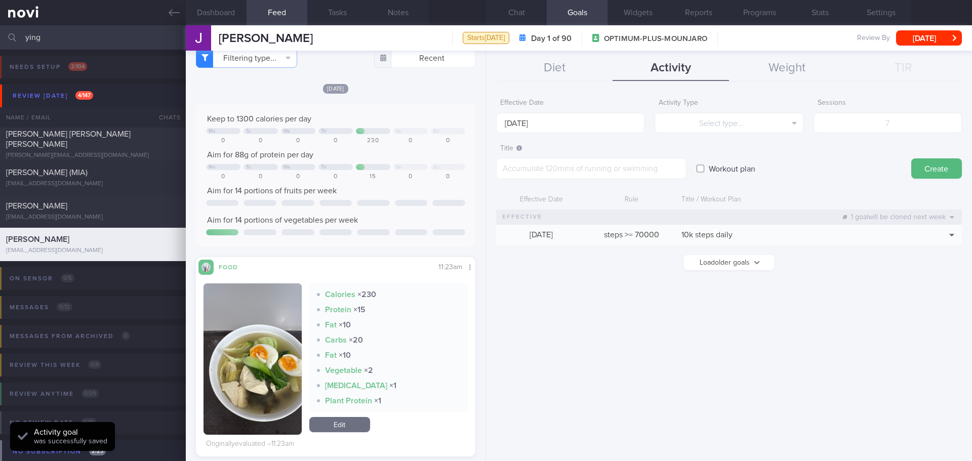
click at [870, 304] on div "Effective Date [DATE] Activity Type Select type... Select type... Duration Sess…" at bounding box center [729, 273] width 486 height 375
click at [552, 63] on button "Diet" at bounding box center [554, 68] width 116 height 25
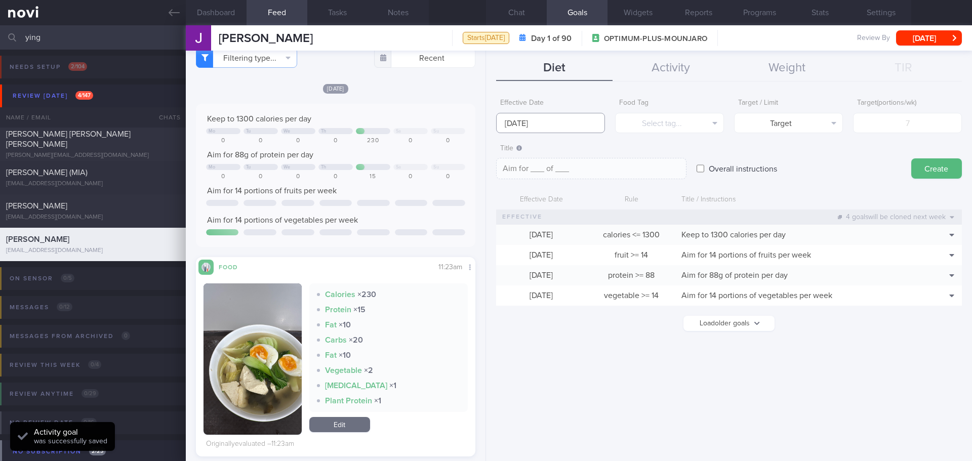
click at [529, 128] on input "[DATE]" at bounding box center [550, 123] width 109 height 20
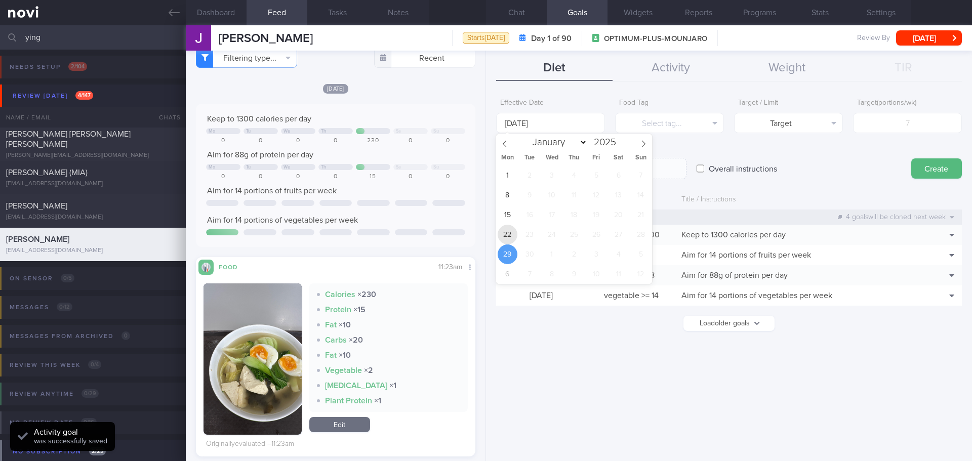
click at [505, 237] on span "22" at bounding box center [508, 235] width 20 height 20
type input "[DATE]"
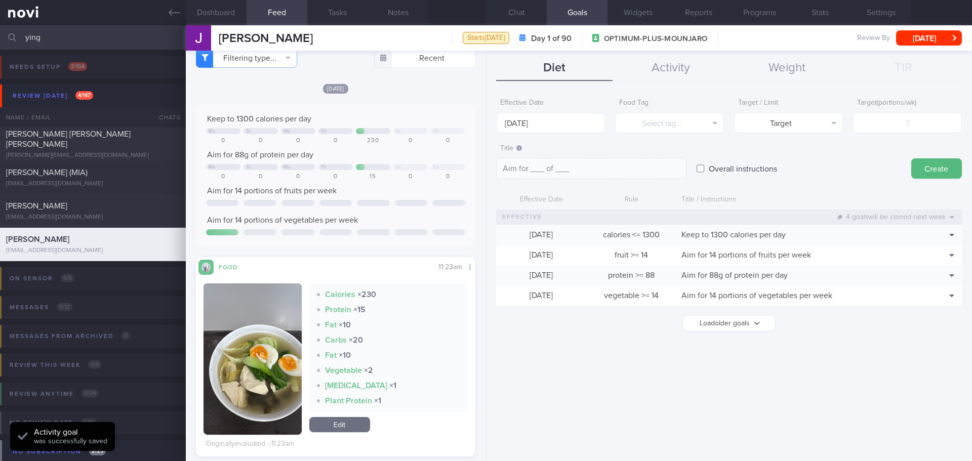
click at [682, 110] on div "Food Tag Select tag... Select tag... Calories Carbs Protein Fat Alcohol Fried F…" at bounding box center [669, 114] width 109 height 40
click at [683, 123] on button "Select tag..." at bounding box center [669, 123] width 109 height 20
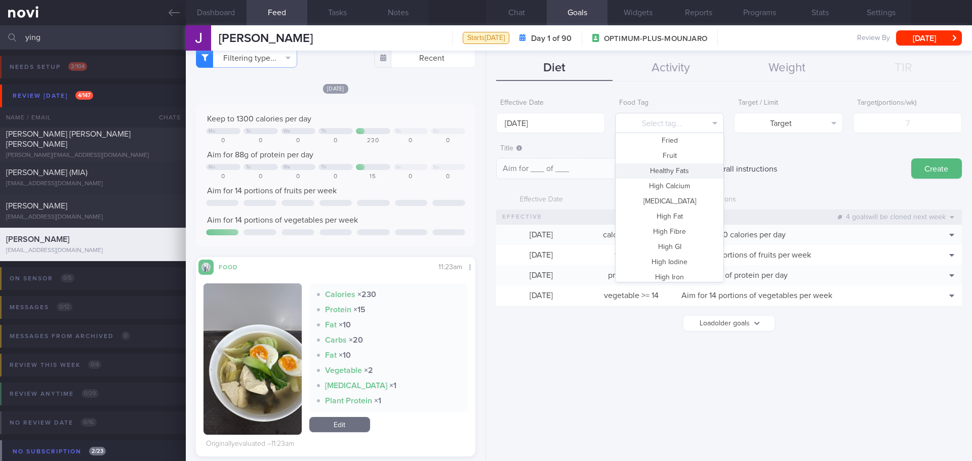
scroll to position [149, 0]
click at [685, 167] on button "High Fat" at bounding box center [670, 166] width 108 height 15
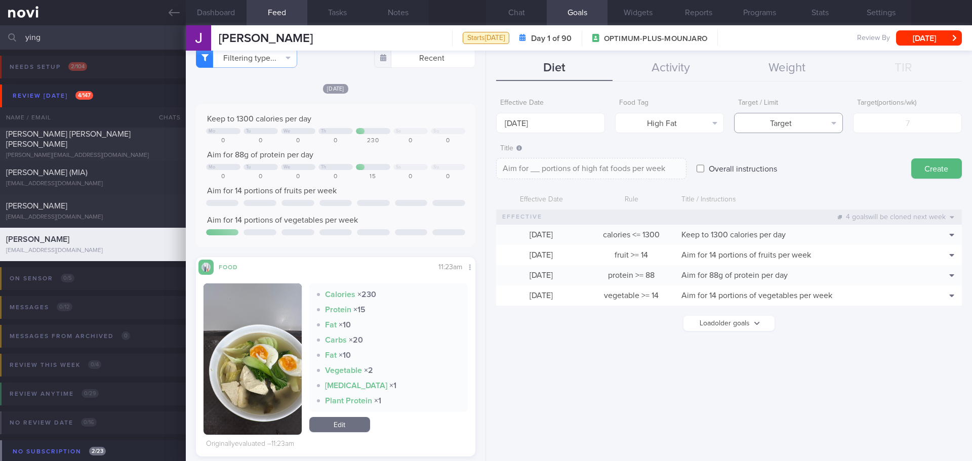
click at [792, 125] on button "Target" at bounding box center [788, 123] width 109 height 20
click at [803, 160] on button "Limit" at bounding box center [789, 157] width 108 height 15
type textarea "Keep to __ portions of high fat foods per week"
click at [892, 132] on input "number" at bounding box center [907, 123] width 109 height 20
type input "3"
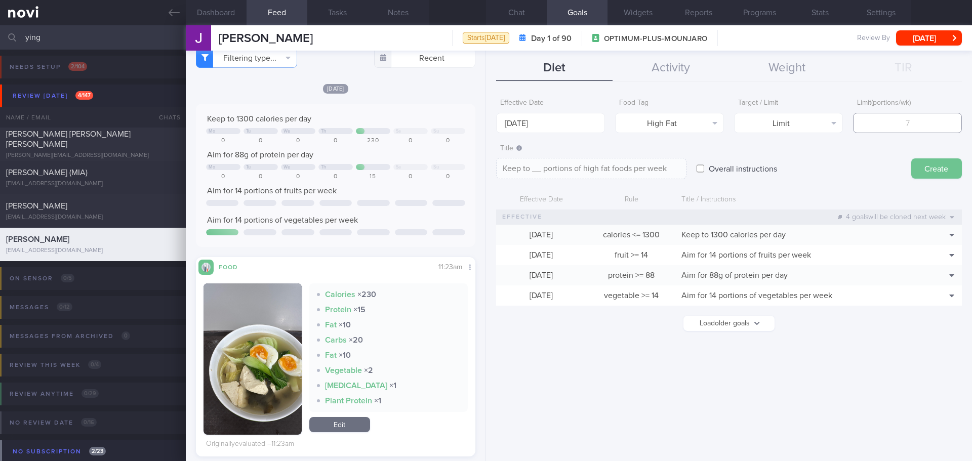
type textarea "Keep to 3 portions of high fat foods per week"
type input "3"
click at [948, 168] on button "Create" at bounding box center [937, 169] width 51 height 20
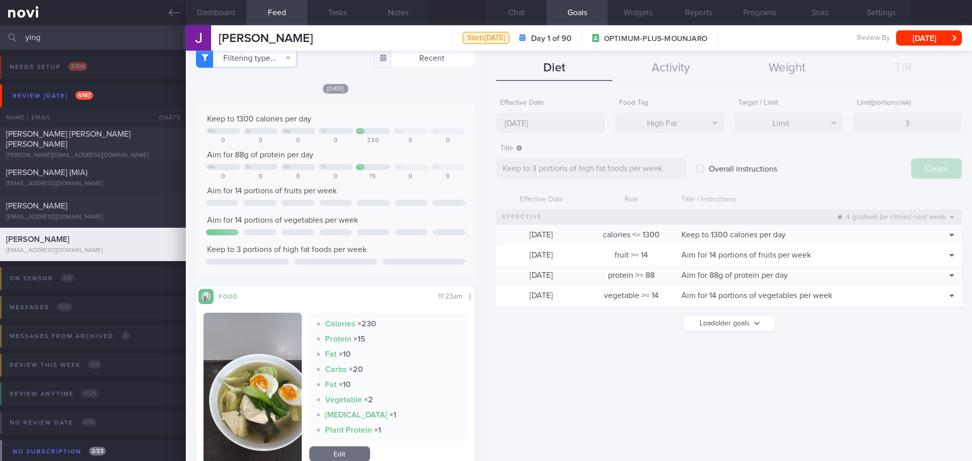
type input "[DATE]"
type textarea "Aim for ___ of ___"
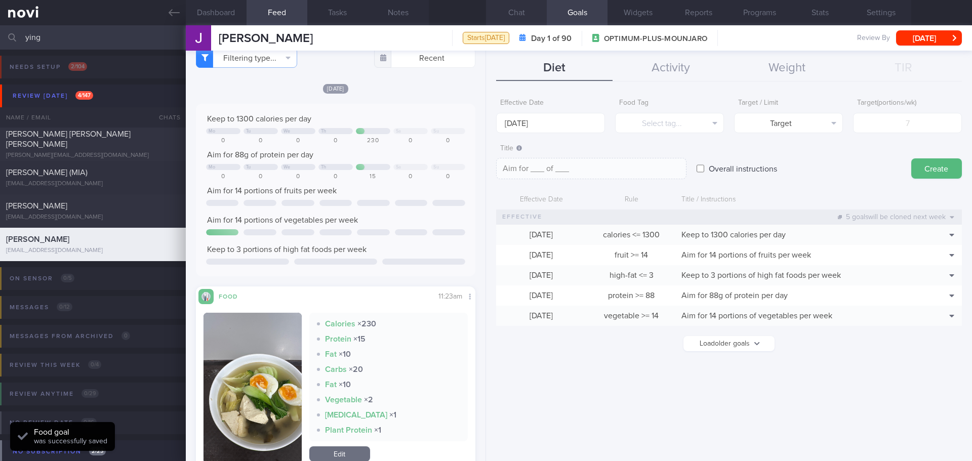
click at [532, 19] on button "Chat" at bounding box center [516, 12] width 61 height 25
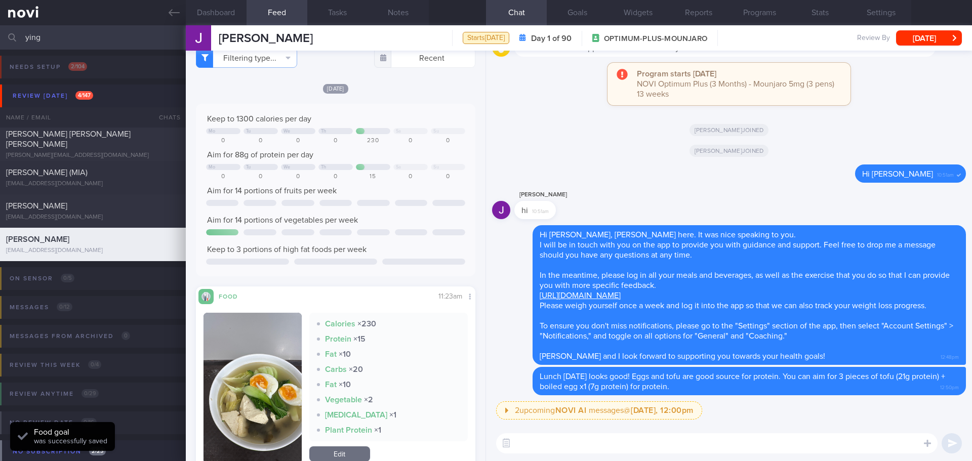
click at [660, 451] on textarea at bounding box center [717, 444] width 442 height 20
click at [705, 440] on textarea at bounding box center [717, 444] width 442 height 20
paste textarea "[Yolo]([URL][DOMAIN_NAME]) 2. [Green kitchen]([URL][DOMAIN_NAME] 3. [Nutrition …"
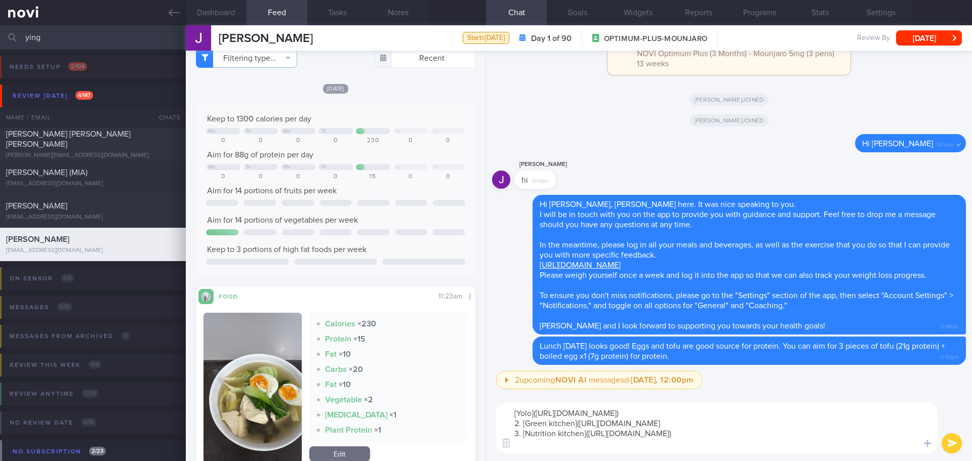
click at [512, 412] on textarea "[Yolo]([URL][DOMAIN_NAME]) 2. [Green kitchen]([URL][DOMAIN_NAME] 3. [Nutrition …" at bounding box center [717, 428] width 442 height 51
click at [550, 445] on textarea "1. [Yolo]([URL][DOMAIN_NAME]) 2. [Green kitchen]([URL][DOMAIN_NAME] 3. [Nutriti…" at bounding box center [717, 428] width 442 height 51
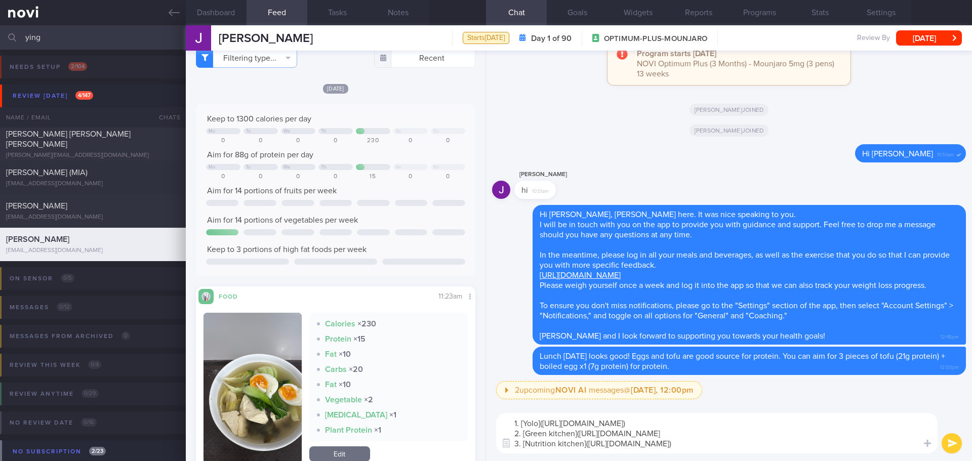
click at [515, 422] on textarea "1. [Yolo]([URL][DOMAIN_NAME]) 2. [Green kitchen]([URL][DOMAIN_NAME] 3. [Nutriti…" at bounding box center [717, 433] width 442 height 41
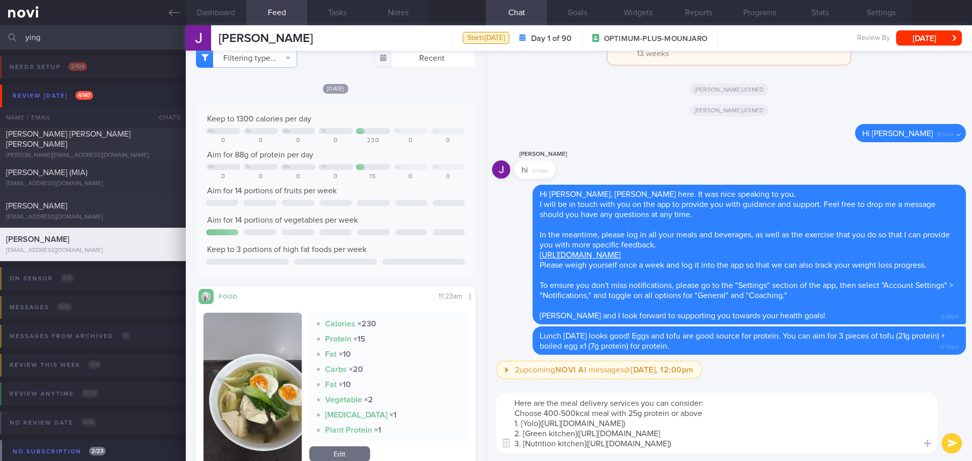
click at [629, 412] on textarea "Here are the meal delivery services you can consider: Choose 400-500kcal meal w…" at bounding box center [717, 423] width 442 height 61
drag, startPoint x: 737, startPoint y: 418, endPoint x: 701, endPoint y: 416, distance: 35.5
click at [701, 416] on textarea "Here are the meal delivery services you can consider: Choose 400-500kcal meal w…" at bounding box center [717, 423] width 442 height 61
click at [567, 413] on textarea "Here are the meal delivery services you can consider: Choose 400-500kcal meal w…" at bounding box center [717, 423] width 442 height 61
click at [612, 425] on textarea "Here are the meal delivery services you can consider: Choose 400-500kcal meal w…" at bounding box center [717, 423] width 442 height 61
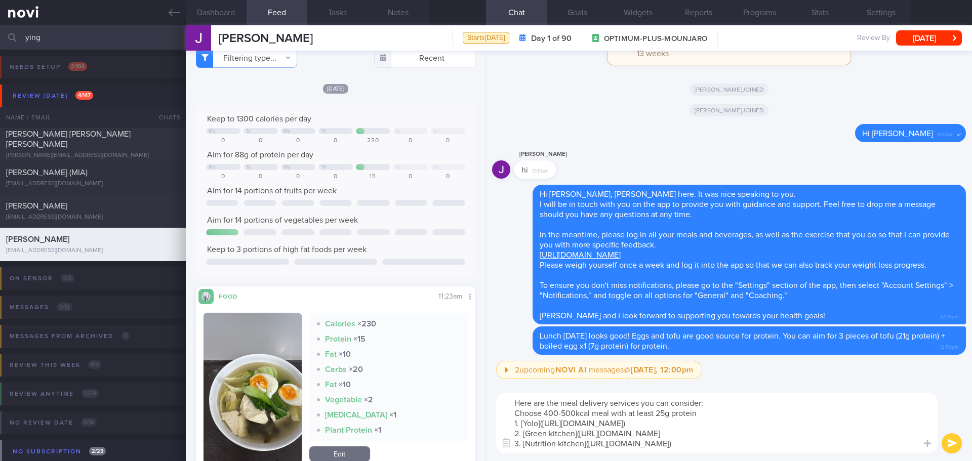
click at [631, 427] on textarea "Here are the meal delivery services you can consider: Choose 400-500kcal meal w…" at bounding box center [717, 423] width 442 height 61
click at [648, 425] on textarea "Here are the meal delivery services you can consider: Choose 400-500kcal meal w…" at bounding box center [717, 423] width 442 height 61
click at [611, 411] on textarea "Here are the meal delivery services you can consider: Choose 400-500kcal meal w…" at bounding box center [717, 423] width 442 height 61
click at [545, 413] on textarea "Here are the meal delivery services you can consider: Choose 400-500kcal meal w…" at bounding box center [717, 423] width 442 height 61
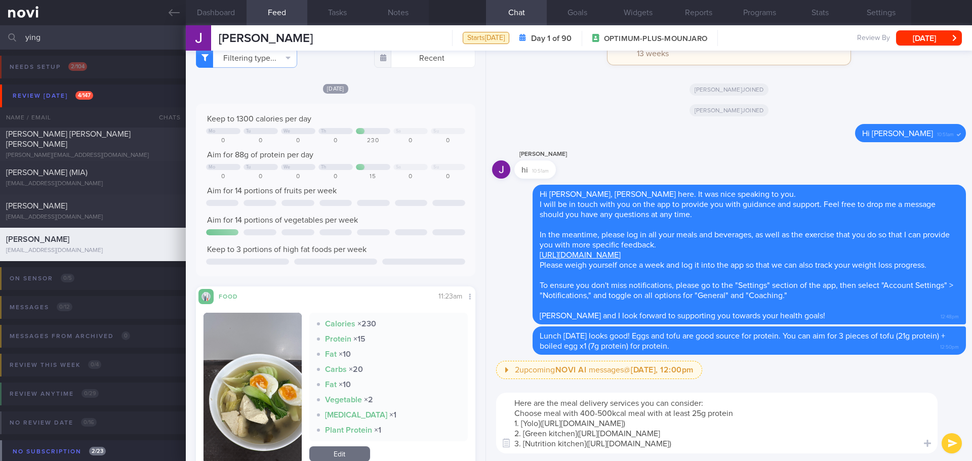
drag, startPoint x: 664, startPoint y: 413, endPoint x: 629, endPoint y: 415, distance: 34.5
click at [629, 415] on textarea "Here are the meal delivery services you can consider: Choose meal with 400-500k…" at bounding box center [717, 423] width 442 height 61
click at [713, 414] on textarea "Here are the meal delivery services you can consider: Choose meal with 400-500k…" at bounding box center [717, 423] width 442 height 61
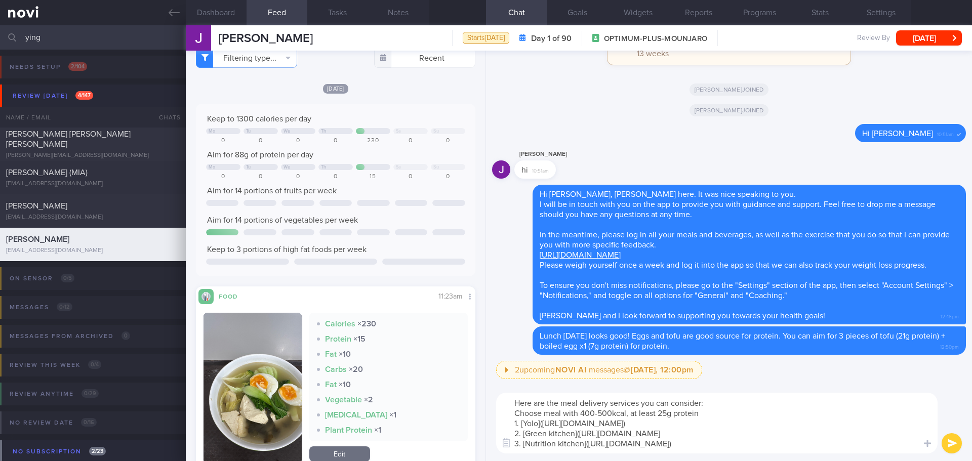
click at [713, 414] on textarea "Here are the meal delivery services you can consider: Choose meal with 400-500k…" at bounding box center [717, 423] width 442 height 61
type textarea "Here are the meal delivery services you can consider: Choose meal with 400-500k…"
click at [944, 442] on button "submit" at bounding box center [952, 444] width 20 height 20
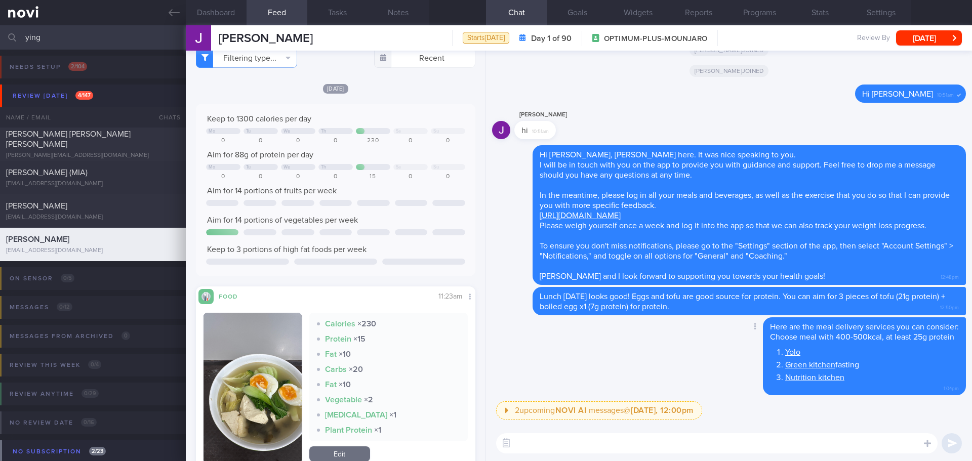
click at [820, 380] on link "Nutrition kitchen" at bounding box center [814, 378] width 59 height 8
click at [752, 446] on textarea at bounding box center [717, 444] width 442 height 20
